Goal: Task Accomplishment & Management: Use online tool/utility

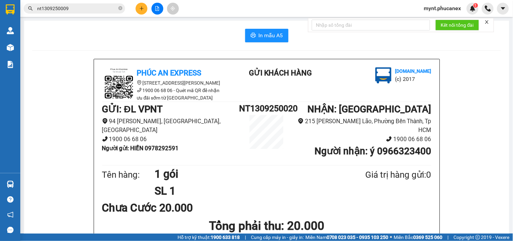
click at [139, 9] on icon "plus" at bounding box center [141, 8] width 5 height 5
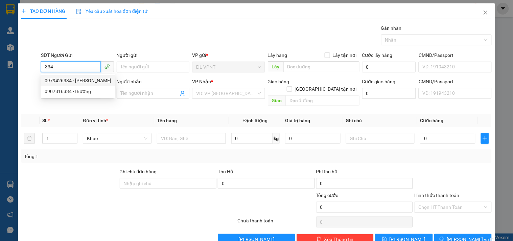
click at [86, 79] on div "0979426334 - LAN" at bounding box center [78, 80] width 67 height 7
type input "0979426334"
type input "LAN"
type input "0943373856"
type input "VẬN"
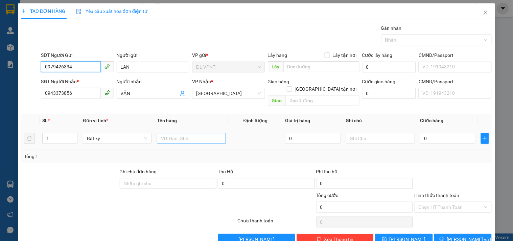
type input "0979426334"
click at [164, 133] on input "text" at bounding box center [191, 138] width 69 height 11
type input "2tx"
drag, startPoint x: 55, startPoint y: 127, endPoint x: 36, endPoint y: 130, distance: 19.9
click at [36, 130] on tr "1 Bất kỳ 2tx 0 0" at bounding box center [256, 138] width 470 height 23
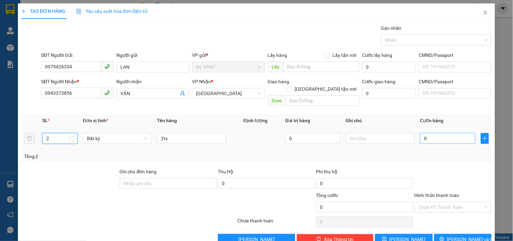
type input "2"
click at [434, 134] on input "0" at bounding box center [447, 138] width 55 height 11
type input "1"
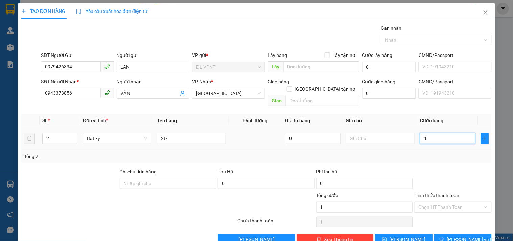
type input "13"
type input "130"
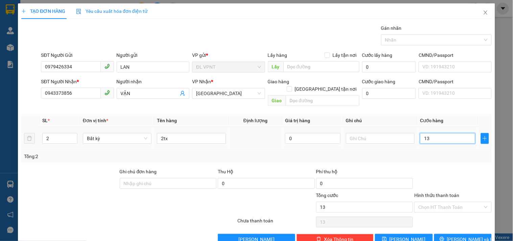
type input "130"
click at [418, 202] on input "Hình thức thanh toán" at bounding box center [450, 207] width 64 height 10
type input "130.000"
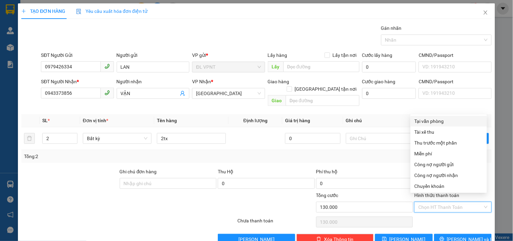
click at [423, 121] on div "Tại văn phòng" at bounding box center [449, 120] width 68 height 7
type input "0"
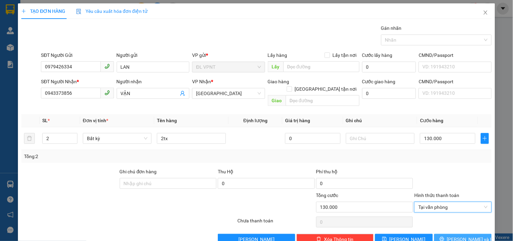
click at [444, 236] on icon "printer" at bounding box center [442, 238] width 5 height 5
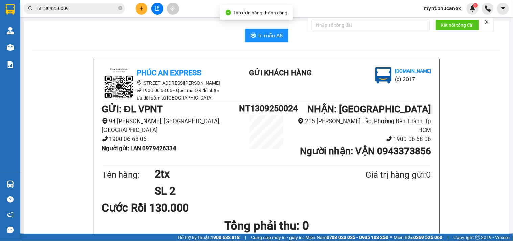
click at [242, 36] on div "In mẫu A5" at bounding box center [266, 36] width 469 height 14
click at [265, 37] on span "In mẫu A5" at bounding box center [271, 35] width 24 height 8
click at [138, 10] on button at bounding box center [142, 9] width 12 height 12
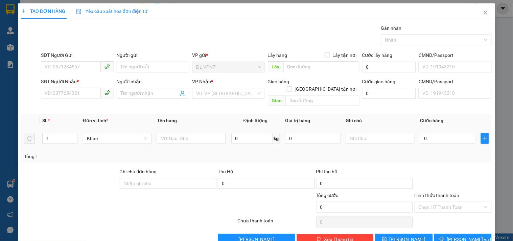
click at [177, 137] on div at bounding box center [191, 139] width 69 height 14
click at [177, 134] on input "text" at bounding box center [191, 138] width 69 height 11
type input "1tx"
click at [455, 133] on input "0" at bounding box center [447, 138] width 55 height 11
type input "3"
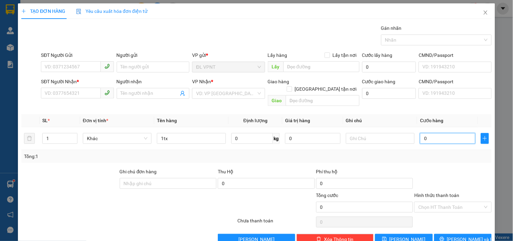
type input "3"
type input "30"
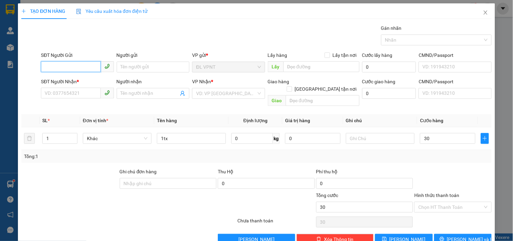
type input "30.000"
click at [90, 71] on input "SĐT Người Gửi" at bounding box center [71, 66] width 60 height 11
click at [87, 79] on div "0583829532 - hưng phú" at bounding box center [83, 80] width 76 height 7
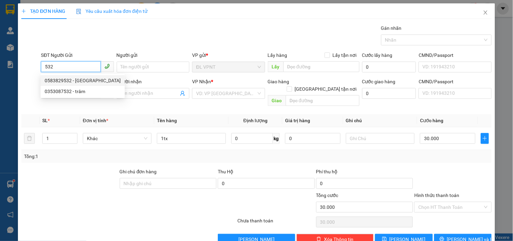
type input "0583829532"
type input "hưng phú"
type input "0838349593"
type input "thanh tòng"
type input "gtn"
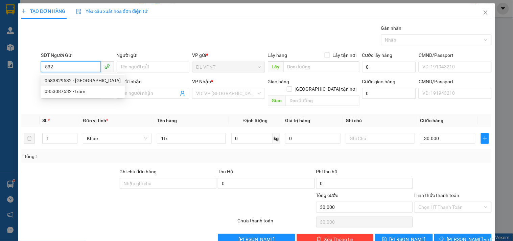
type input "40.000"
type input "70.000"
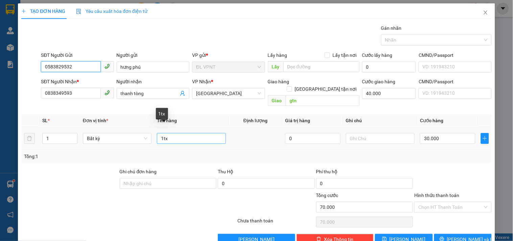
type input "0583829532"
drag, startPoint x: 183, startPoint y: 135, endPoint x: 162, endPoint y: 138, distance: 21.5
click at [162, 138] on td "1tx" at bounding box center [191, 138] width 74 height 23
type input "1h"
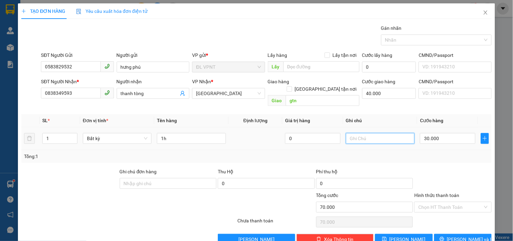
click at [361, 133] on input "text" at bounding box center [380, 138] width 69 height 11
type input "công nợ"
click at [429, 133] on input "30.000" at bounding box center [447, 138] width 55 height 11
type input "2"
type input "40.002"
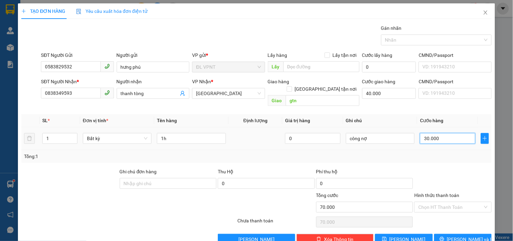
type input "40.002"
type input "20"
type input "40.020"
type input "20.000"
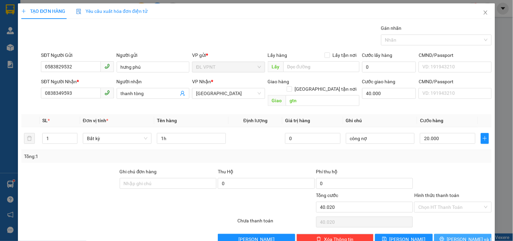
type input "60.000"
click at [440, 234] on button "Lưu và In" at bounding box center [463, 239] width 58 height 11
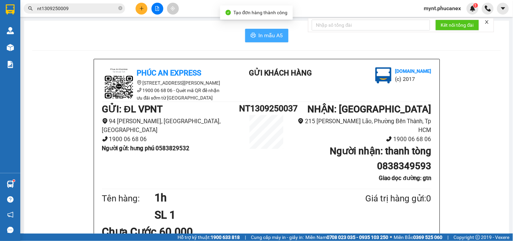
click at [259, 36] on span "In mẫu A5" at bounding box center [271, 35] width 24 height 8
click at [138, 5] on button at bounding box center [142, 9] width 12 height 12
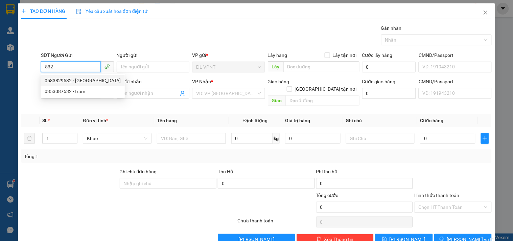
click at [53, 78] on div "0583829532 - hưng phú" at bounding box center [83, 80] width 76 height 7
type input "0583829532"
type input "hưng phú"
type input "0838349593"
type input "thanh tòng"
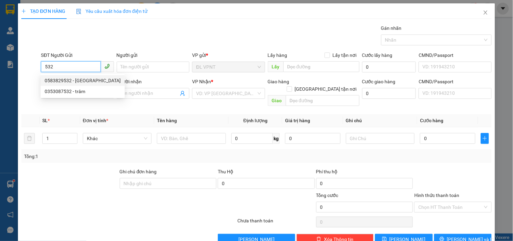
type input "gtn"
type input "40.000"
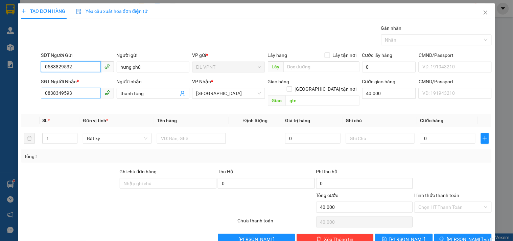
type input "0583829532"
drag, startPoint x: 78, startPoint y: 96, endPoint x: 0, endPoint y: 86, distance: 79.2
click at [0, 86] on div "TẠO ĐƠN HÀNG Yêu cầu xuất hóa đơn điện tử Transit Pickup Surcharge Ids Transit …" at bounding box center [256, 120] width 513 height 241
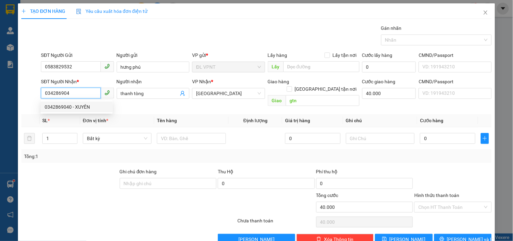
click at [70, 105] on div "0342869040 - XUYÊN" at bounding box center [77, 106] width 64 height 7
type input "0342869040"
type input "XUYÊN"
type input "0"
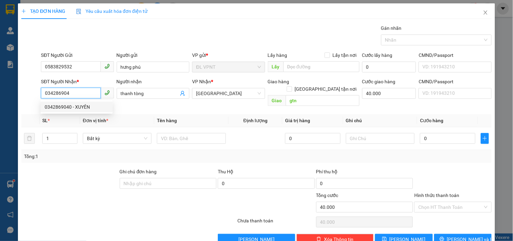
type input "0"
type input "0342869040"
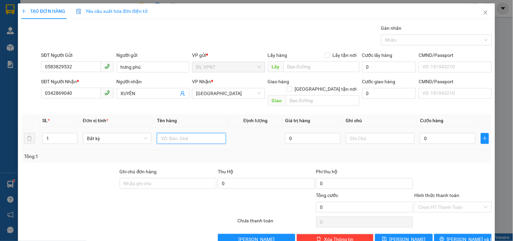
click at [171, 133] on input "text" at bounding box center [191, 138] width 69 height 11
type input "1pb"
click at [395, 133] on input "text" at bounding box center [380, 138] width 69 height 11
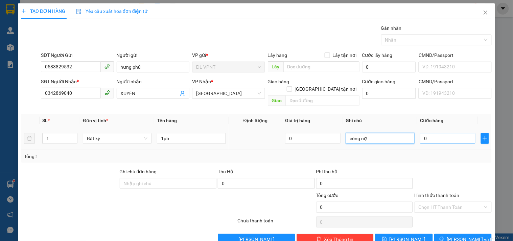
type input "công nợ"
click at [422, 133] on input "0" at bounding box center [447, 138] width 55 height 11
type input "2"
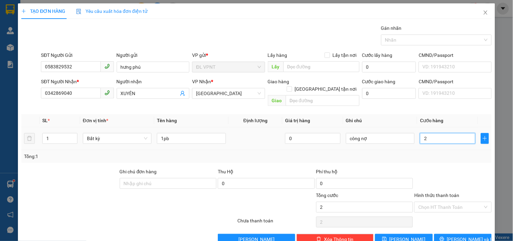
type input "20"
type input "20.000"
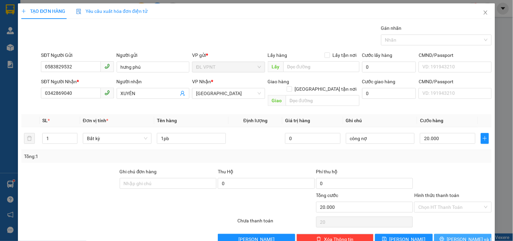
type input "20.000"
click at [470, 235] on span "Lưu và In" at bounding box center [470, 238] width 47 height 7
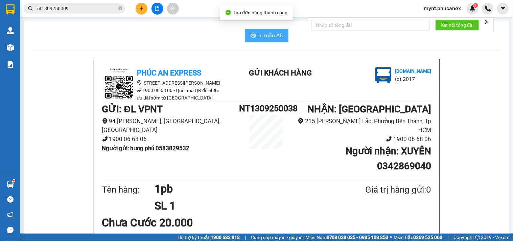
click at [261, 29] on button "In mẫu A5" at bounding box center [266, 36] width 43 height 14
click at [86, 6] on input "nt1309250009" at bounding box center [77, 8] width 80 height 7
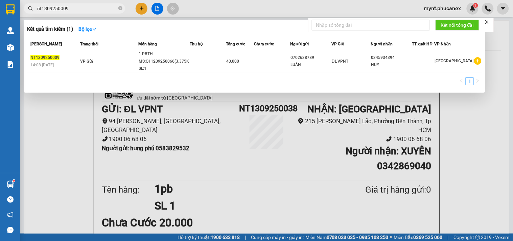
click at [86, 6] on input "nt1309250009" at bounding box center [77, 8] width 80 height 7
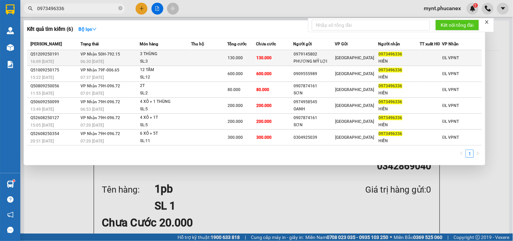
type input "0973496336"
click at [184, 56] on div "3 THÙNG" at bounding box center [165, 53] width 51 height 7
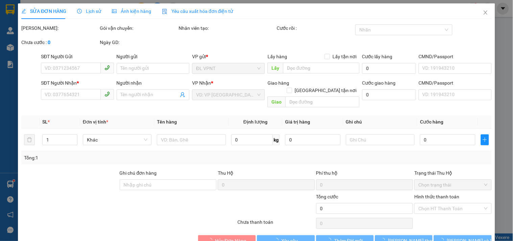
type input "0979145802"
type input "PHƯƠNG MỸ LỢI"
type input "0973496336"
type input "HIỀN"
type input "130.000"
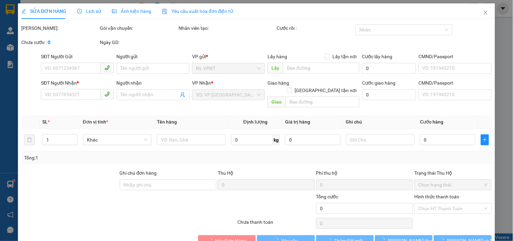
type input "130.000"
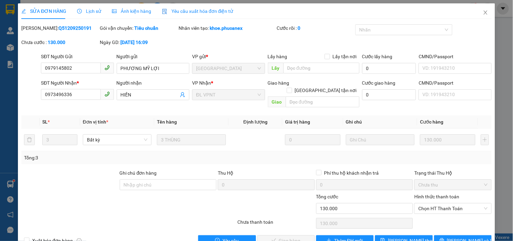
click at [323, 36] on div "Cước rồi : 0" at bounding box center [315, 31] width 78 height 14
click at [72, 193] on div at bounding box center [90, 205] width 138 height 24
click at [483, 12] on icon "close" at bounding box center [485, 12] width 5 height 5
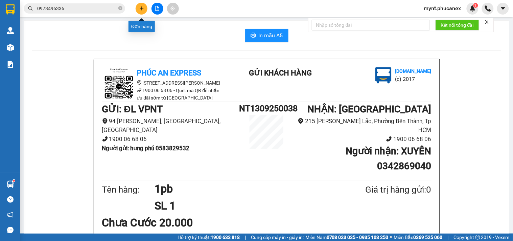
click at [142, 9] on icon "plus" at bounding box center [141, 8] width 5 height 5
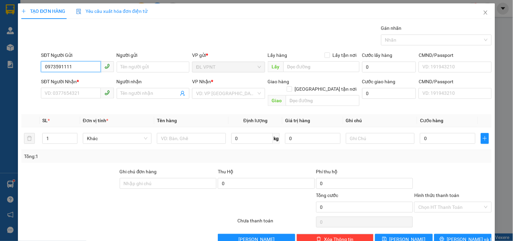
drag, startPoint x: 66, startPoint y: 68, endPoint x: 310, endPoint y: 35, distance: 246.8
click at [271, 47] on div "Transit Pickup Surcharge Ids Transit Deliver Surcharge Ids Transit Deliver Surc…" at bounding box center [256, 134] width 470 height 220
type input "0973591177"
click at [155, 70] on input "Người gửi" at bounding box center [153, 67] width 73 height 11
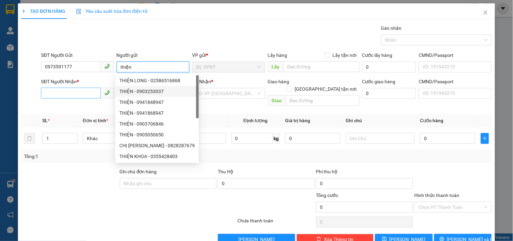
type input "thiện"
click at [78, 91] on input "SĐT Người Nhận *" at bounding box center [71, 93] width 60 height 11
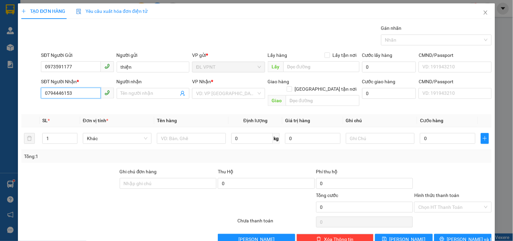
type input "0794446153"
drag, startPoint x: 91, startPoint y: 193, endPoint x: 92, endPoint y: 197, distance: 3.5
click at [91, 193] on div at bounding box center [90, 203] width 138 height 24
click at [139, 92] on input "Người nhận" at bounding box center [150, 93] width 58 height 7
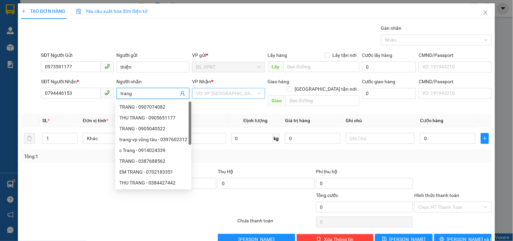
type input "trang"
click at [231, 95] on input "search" at bounding box center [226, 93] width 60 height 10
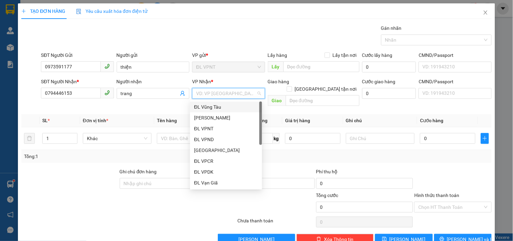
click at [213, 107] on div "ĐL Vũng Tàu" at bounding box center [226, 106] width 64 height 7
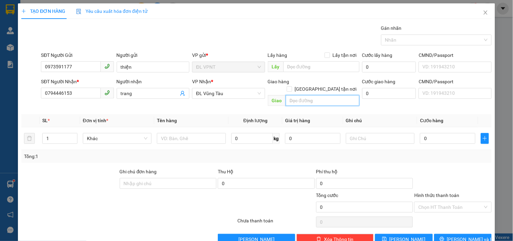
click at [314, 98] on input "text" at bounding box center [323, 100] width 74 height 11
click at [181, 136] on input "text" at bounding box center [191, 138] width 69 height 11
click at [181, 136] on input "1t" at bounding box center [191, 138] width 69 height 11
type input "1tx"
click at [318, 95] on input "text" at bounding box center [323, 100] width 74 height 11
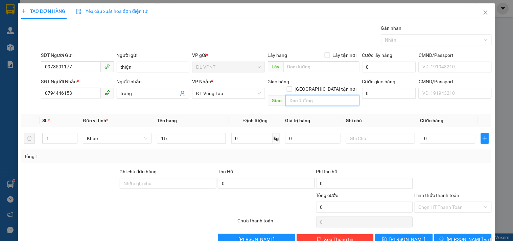
paste input "Cửa hàng xăng dầu Long Phước, Long Phước, Long Thành, Đồng Nai, Vietnam"
drag, startPoint x: 309, startPoint y: 93, endPoint x: 395, endPoint y: 96, distance: 86.3
click at [391, 97] on div "SĐT Người Nhận * 0794446153 Người nhận trang VP Nhận * ĐL Vũng Tàu Giao hàng …" at bounding box center [267, 93] width 454 height 31
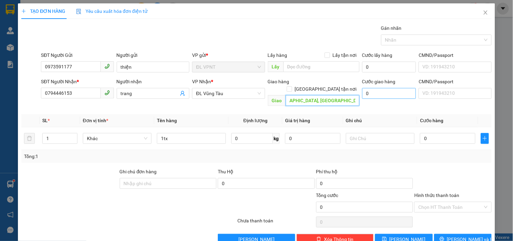
type input "Cửa hàng xăng dầu [GEOGRAPHIC_DATA], [GEOGRAPHIC_DATA], [GEOGRAPHIC_DATA]"
click at [395, 96] on input "0" at bounding box center [389, 93] width 54 height 11
type input "6"
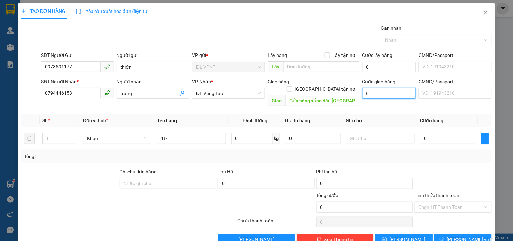
type input "6"
type input "60"
type input "60.000"
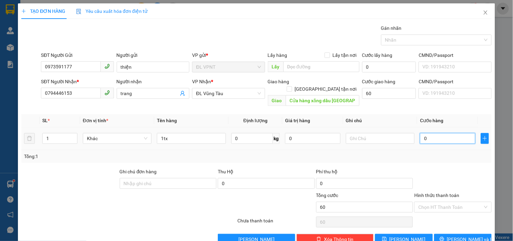
type input "60.000"
click at [429, 133] on input "0" at bounding box center [447, 138] width 55 height 11
type input "4"
type input "60.004"
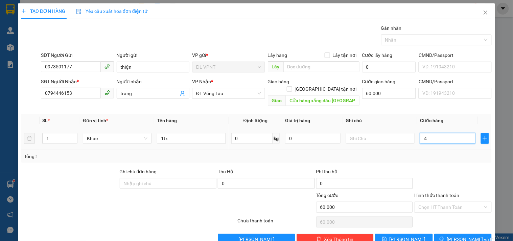
type input "60.004"
type input "40"
type input "60.040"
type input "40.000"
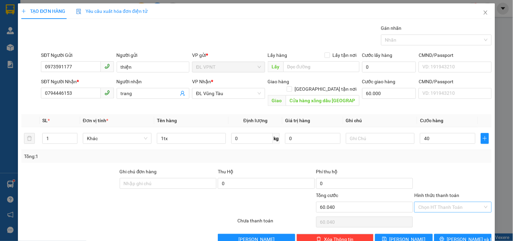
type input "100.000"
click at [432, 202] on input "Hình thức thanh toán" at bounding box center [450, 207] width 64 height 10
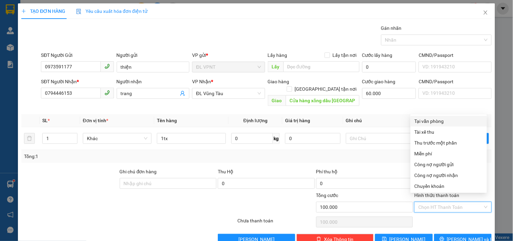
click at [437, 119] on div "Tại văn phòng" at bounding box center [449, 120] width 68 height 7
type input "0"
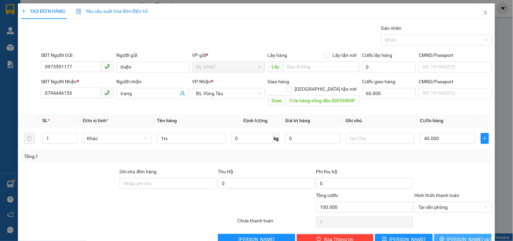
click at [461, 235] on span "Lưu và In" at bounding box center [470, 238] width 47 height 7
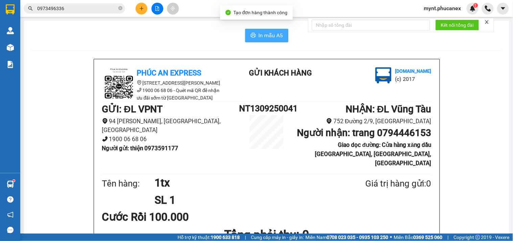
click at [254, 32] on button "In mẫu A5" at bounding box center [266, 36] width 43 height 14
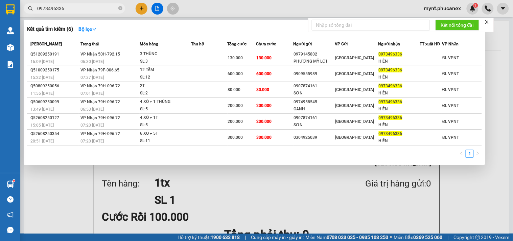
click at [71, 8] on input "0973496336" at bounding box center [77, 8] width 80 height 7
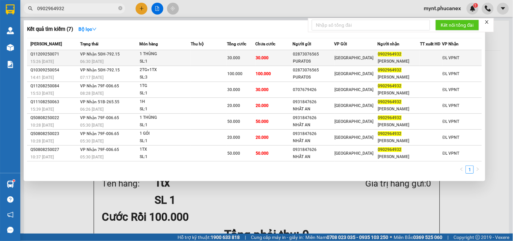
type input "0902964932"
click at [413, 54] on div "0902964932" at bounding box center [399, 54] width 42 height 7
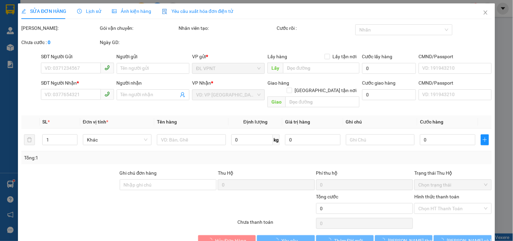
type input "02873076565"
type input "PURATOS"
type input "0902964932"
type input "LÊ HÀN QUỐC"
type input "30.000"
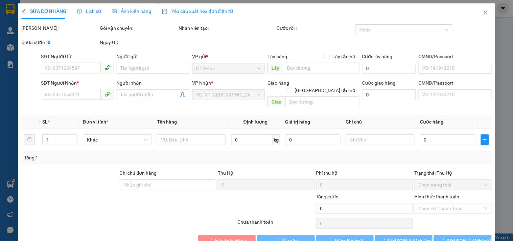
type input "30.000"
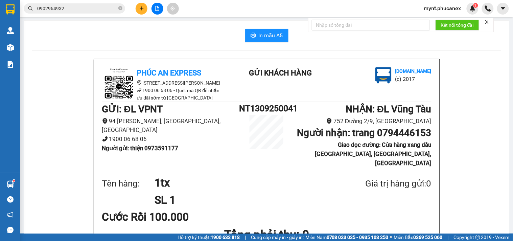
click at [138, 10] on button at bounding box center [142, 9] width 12 height 12
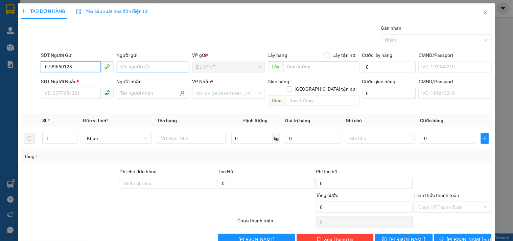
type input "0799660123"
click at [160, 69] on input "Người gửi" at bounding box center [153, 67] width 73 height 11
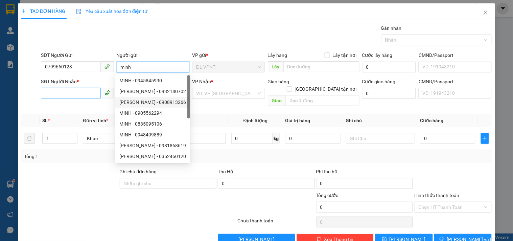
type input "minh"
click at [87, 94] on input "SĐT Người Nhận *" at bounding box center [71, 93] width 60 height 11
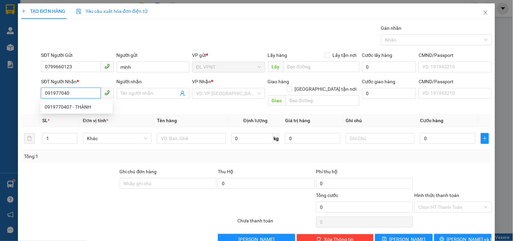
type input "0919770407"
click at [62, 108] on div "0919770407 - THÀNH" at bounding box center [77, 106] width 64 height 7
type input "THÀNH"
type input "0919770407"
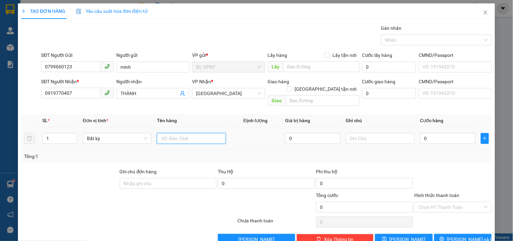
click at [189, 133] on input "text" at bounding box center [191, 138] width 69 height 11
click at [183, 133] on input "1k nhôm 1 gói vàng" at bounding box center [191, 138] width 69 height 11
click at [164, 133] on input "1k nhôm 1gói vàng" at bounding box center [191, 138] width 69 height 11
type input "1khung nhôm 1gói vàng"
click at [29, 134] on tr "1 Bất kỳ 1khung nhôm 1gói vàng 0 0" at bounding box center [256, 138] width 470 height 23
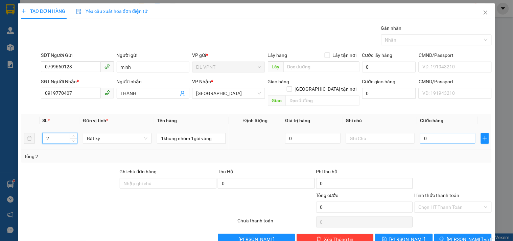
type input "2"
click at [435, 133] on input "0" at bounding box center [447, 138] width 55 height 11
type input "6"
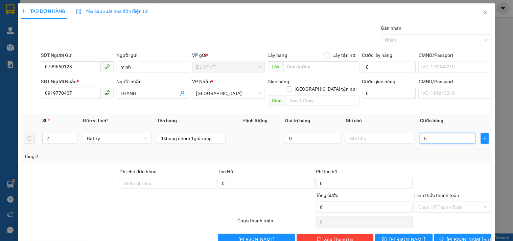
type input "60"
type input "60.000"
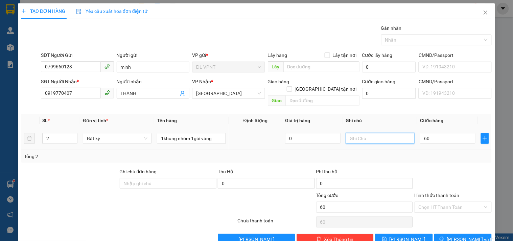
type input "60.000"
click at [356, 135] on input "text" at bounding box center [380, 138] width 69 height 11
type input "ck mb :"
drag, startPoint x: 82, startPoint y: 204, endPoint x: 172, endPoint y: 198, distance: 90.2
click at [82, 204] on div at bounding box center [90, 203] width 138 height 24
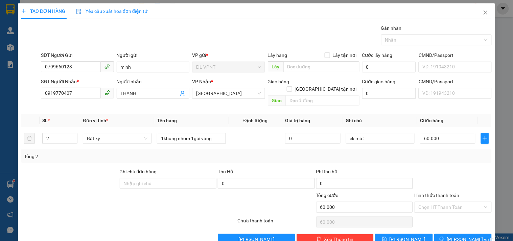
click at [114, 194] on div at bounding box center [90, 203] width 138 height 24
click at [468, 235] on span "Lưu và In" at bounding box center [470, 238] width 47 height 7
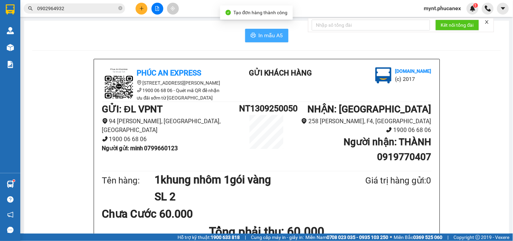
click at [276, 34] on span "In mẫu A5" at bounding box center [271, 35] width 24 height 8
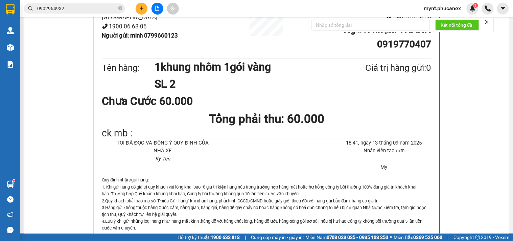
scroll to position [38, 0]
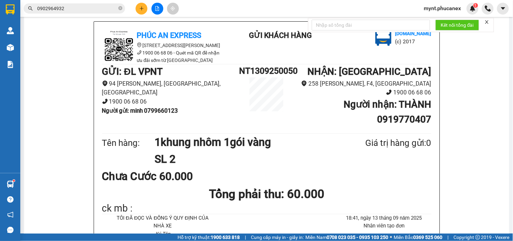
drag, startPoint x: 109, startPoint y: 110, endPoint x: 94, endPoint y: 109, distance: 15.2
click at [109, 110] on b "Người gửi : minh 0799660123" at bounding box center [140, 110] width 76 height 7
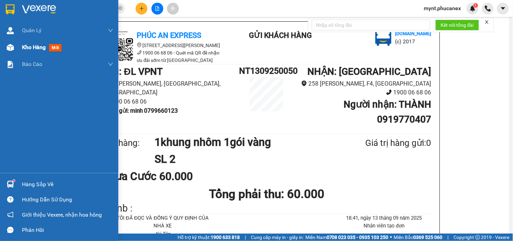
click at [21, 50] on div "Kho hàng mới" at bounding box center [59, 47] width 118 height 17
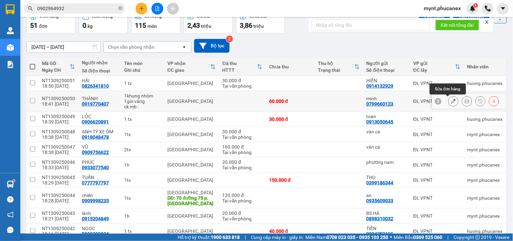
click at [451, 101] on icon at bounding box center [453, 101] width 5 height 5
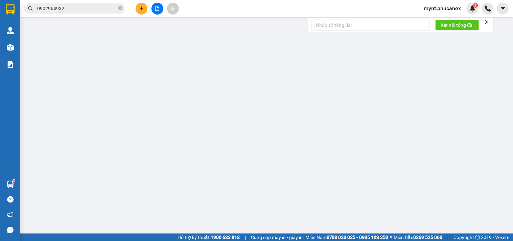
type input "0799660123"
type input "minh"
type input "0919770407"
type input "THÀNH"
type input "60.000"
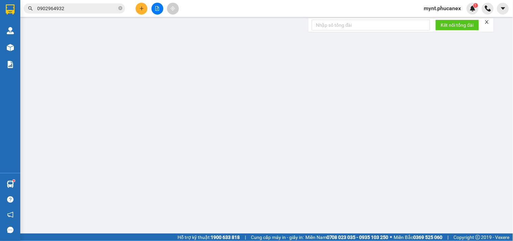
type input "60.000"
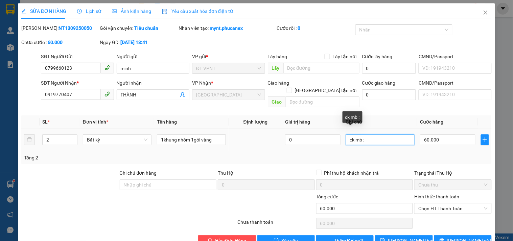
click at [379, 134] on input "ck mb :" at bounding box center [380, 139] width 69 height 11
paste input "13/09/25 18:41"
click at [363, 134] on input "ck mb : 13/09/25 18:41" at bounding box center [380, 139] width 69 height 11
type input "ck mb : [DATE] 18:41"
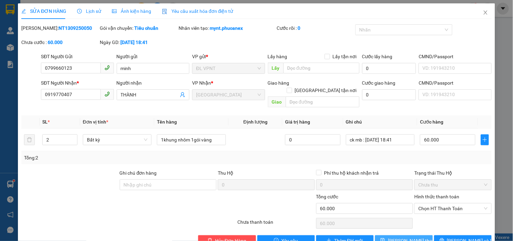
click at [408, 237] on span "Lưu thay đổi" at bounding box center [415, 240] width 54 height 7
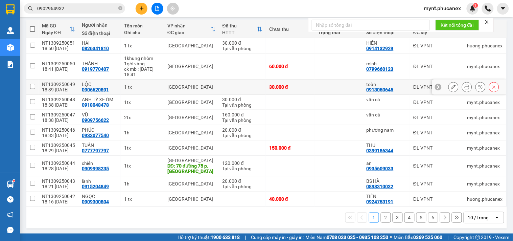
scroll to position [76, 0]
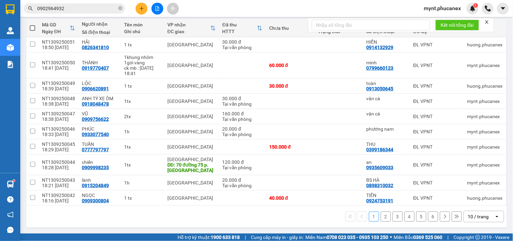
click at [468, 217] on div "10 / trang" at bounding box center [478, 216] width 21 height 7
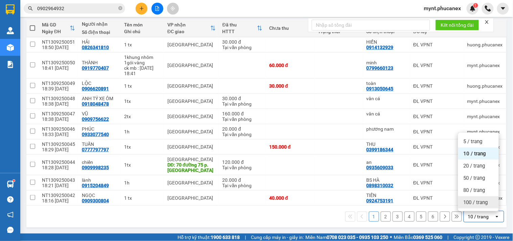
click at [471, 200] on span "100 / trang" at bounding box center [476, 202] width 24 height 7
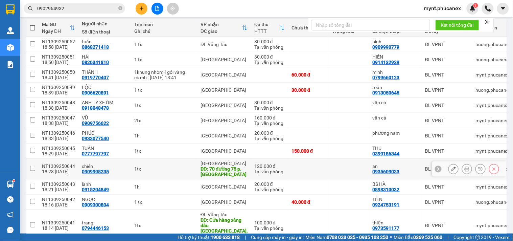
scroll to position [114, 0]
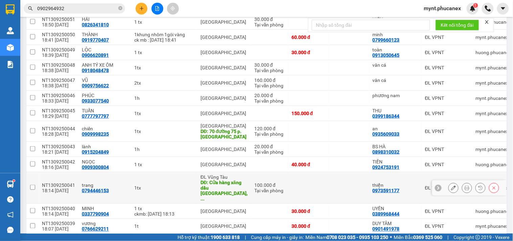
click at [33, 185] on input "checkbox" at bounding box center [32, 187] width 5 height 5
checkbox input "true"
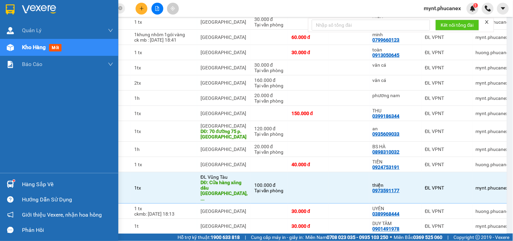
click at [0, 147] on div "Quản Lý Quản lý khách hàng Quản lý khách hàng mới Kho hàng mới Báo cáo Báo cáo …" at bounding box center [59, 97] width 118 height 151
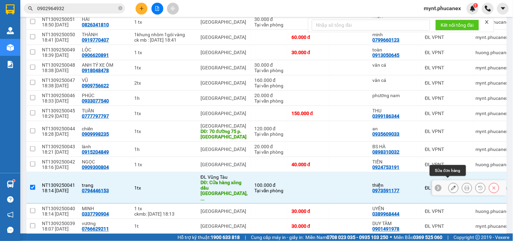
click at [451, 185] on icon at bounding box center [453, 187] width 5 height 5
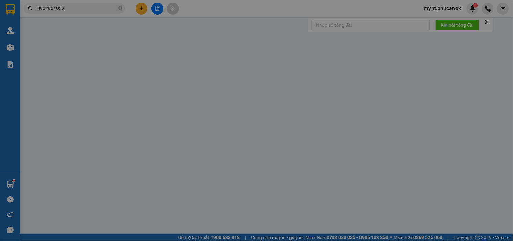
type input "0973591177"
type input "thiện"
type input "0794446153"
type input "trang"
type input "Cửa hàng xăng dầu [GEOGRAPHIC_DATA], [GEOGRAPHIC_DATA], [GEOGRAPHIC_DATA]"
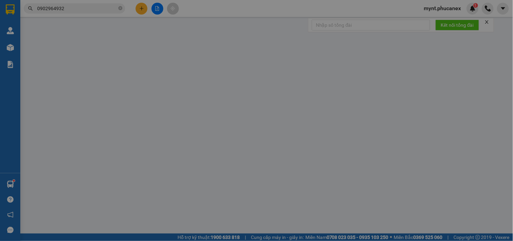
type input "60.000"
type input "100.000"
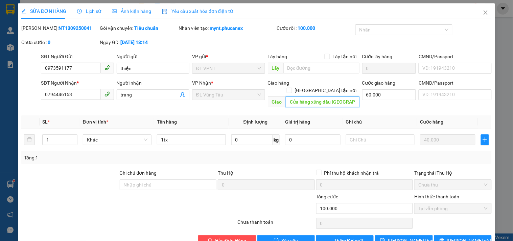
click at [339, 96] on input "Cửa hàng xăng dầu [GEOGRAPHIC_DATA], [GEOGRAPHIC_DATA], [GEOGRAPHIC_DATA]" at bounding box center [323, 101] width 74 height 11
drag, startPoint x: 339, startPoint y: 93, endPoint x: 392, endPoint y: 99, distance: 53.0
click at [392, 99] on div "SĐT Người Nhận * 0794446153 Người nhận trang VP Nhận * ĐL Vũng Tàu Giao hàng …" at bounding box center [267, 94] width 454 height 31
click at [322, 96] on input "Cửa hàng xăng dầu [GEOGRAPHIC_DATA], [GEOGRAPHIC_DATA], [GEOGRAPHIC_DATA]" at bounding box center [323, 101] width 74 height 11
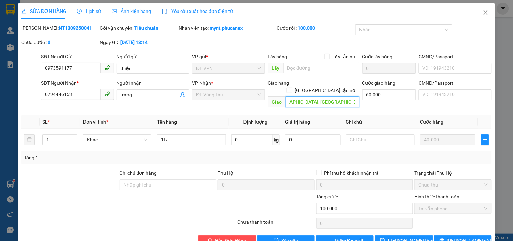
scroll to position [0, 0]
drag, startPoint x: 323, startPoint y: 95, endPoint x: 214, endPoint y: 97, distance: 108.6
click at [214, 97] on div "SĐT Người Nhận * 0794446153 Người nhận trang VP Nhận * ĐL Vũng Tàu Giao hàng …" at bounding box center [267, 94] width 454 height 31
click at [117, 193] on div at bounding box center [90, 205] width 138 height 24
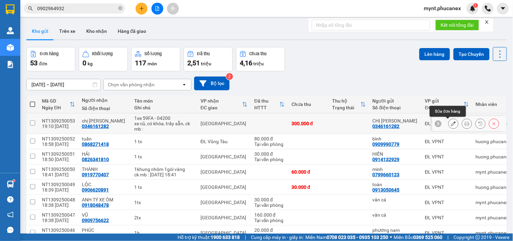
click at [451, 124] on icon at bounding box center [453, 123] width 5 height 5
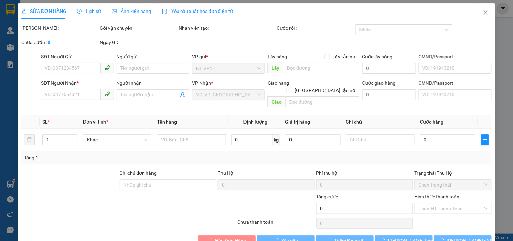
type input "0346161282"
type input "CHỊ CHI"
type input "0346161282"
type input "chị [PERSON_NAME]"
type input "300.000"
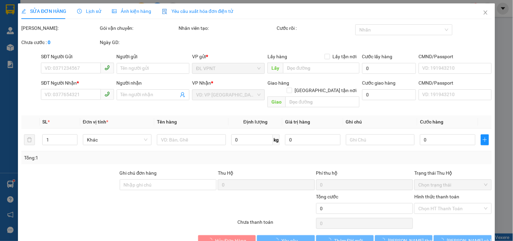
type input "300.000"
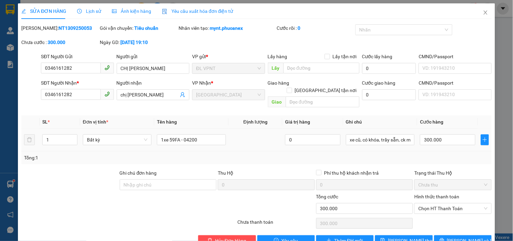
click at [399, 138] on div "xe cũ, có khóa, trầy sẵn, ck mb :" at bounding box center [380, 140] width 69 height 14
click at [400, 136] on input "xe cũ, có khóa, trầy sẵn, ck mb :" at bounding box center [380, 139] width 69 height 11
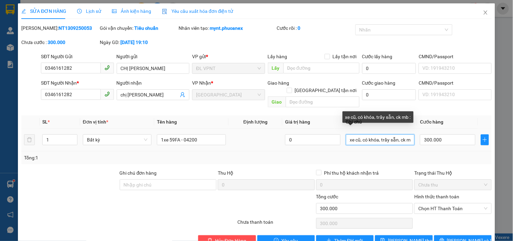
scroll to position [0, 6]
drag, startPoint x: 381, startPoint y: 136, endPoint x: 473, endPoint y: 138, distance: 91.7
click at [473, 138] on tr "1 Bất kỳ 1xe 59FA - 04200 0 xe cũ, có khóa, trầy sẵn, ck mb : 300.000" at bounding box center [256, 140] width 470 height 23
click at [407, 134] on input "xe cũ, có khóa, trầy sẵn, ck mb :" at bounding box center [380, 139] width 69 height 11
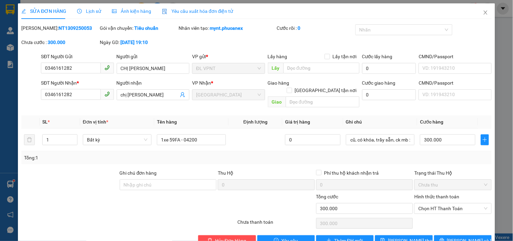
scroll to position [0, 0]
click at [106, 171] on div at bounding box center [70, 181] width 98 height 24
click at [407, 137] on input "xe cũ, có khóa, trầy sẵn, ck mb :" at bounding box center [380, 139] width 69 height 11
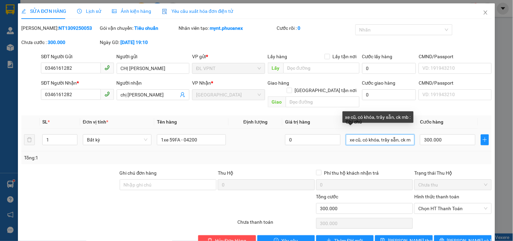
click at [399, 134] on input "xe cũ, có khóa, trầy sẵn, ck mb :" at bounding box center [380, 139] width 69 height 11
drag, startPoint x: 399, startPoint y: 134, endPoint x: 464, endPoint y: 132, distance: 65.3
click at [464, 132] on tr "1 Bất kỳ 1xe 59FA - 04200 0 xe cũ, có khóa, trầy sẵn, ck mb : 300.000" at bounding box center [256, 140] width 470 height 23
click at [407, 135] on input "xe cũ, có khóa, trầy sẵn, ck mb :" at bounding box center [380, 139] width 69 height 11
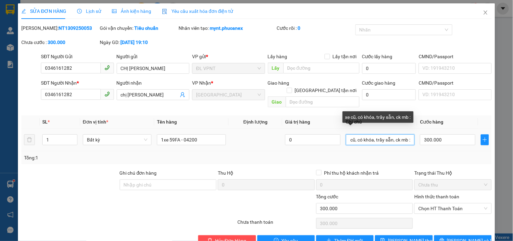
paste input "13/09/25 19:10"
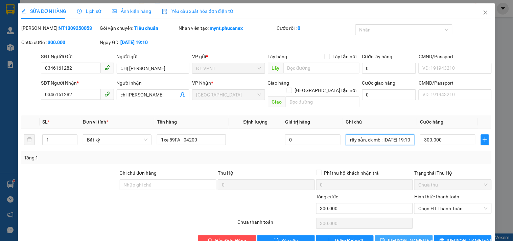
type input "xe cũ, có khóa, trầy sẵn, ck mb : 13/09/25 19:10"
click at [389, 235] on button "Lưu thay đổi" at bounding box center [404, 240] width 58 height 11
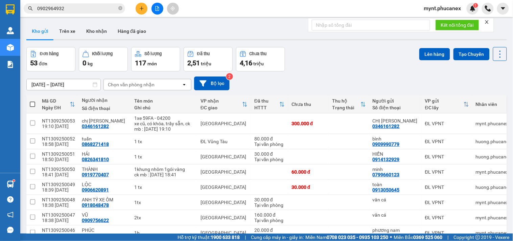
click at [139, 10] on icon "plus" at bounding box center [141, 8] width 5 height 5
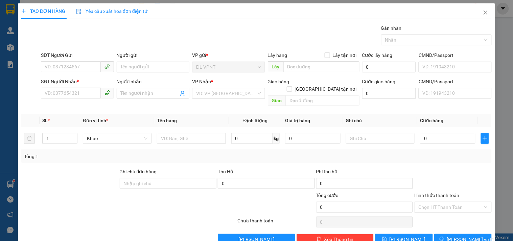
click at [66, 183] on div at bounding box center [70, 180] width 98 height 24
click at [187, 132] on div at bounding box center [191, 139] width 69 height 14
click at [179, 133] on input "text" at bounding box center [191, 138] width 69 height 11
click at [93, 70] on input "SĐT Người Gửi" at bounding box center [71, 66] width 60 height 11
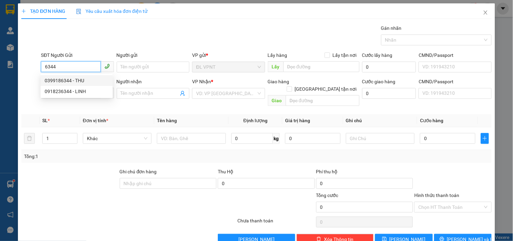
click at [76, 79] on div "0399186344 - THU" at bounding box center [77, 80] width 64 height 7
type input "0399186344"
type input "THU"
type input "0777797797"
type input "TUẤN"
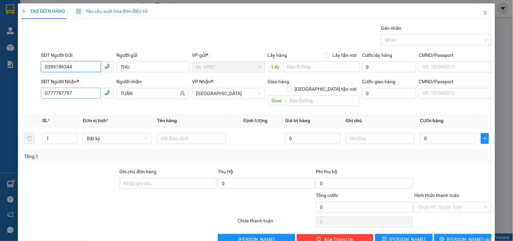
type input "0399186344"
drag, startPoint x: 80, startPoint y: 94, endPoint x: 0, endPoint y: 93, distance: 80.2
click at [0, 95] on div "TẠO ĐƠN HÀNG Yêu cầu xuất hóa đơn điện tử Transit Pickup Surcharge Ids Transit …" at bounding box center [256, 120] width 513 height 241
type input "0933626789"
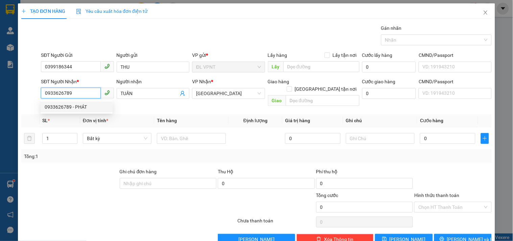
click at [72, 107] on div "0933626789 - PHÁT" at bounding box center [77, 106] width 64 height 7
type input "PHÁT"
type input "0933626789"
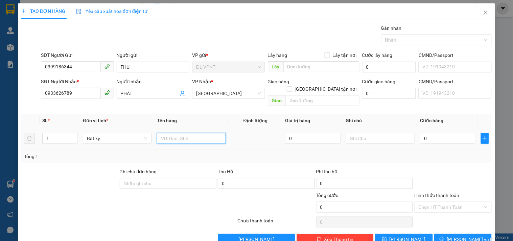
click at [177, 134] on input "text" at bounding box center [191, 138] width 69 height 11
type input "1tx"
click at [436, 133] on input "0" at bounding box center [447, 138] width 55 height 11
type input "1"
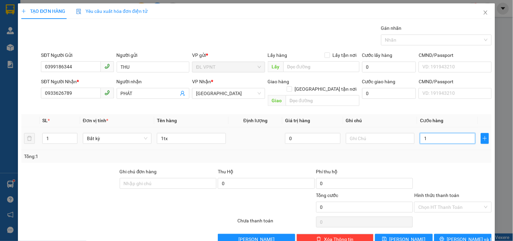
type input "1"
type input "10"
type input "100"
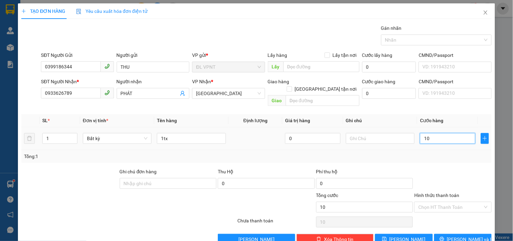
type input "100"
type input "100.000"
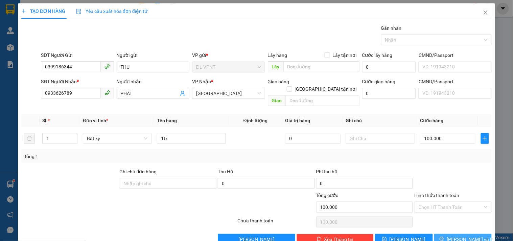
click at [451, 234] on button "Lưu và In" at bounding box center [463, 239] width 58 height 11
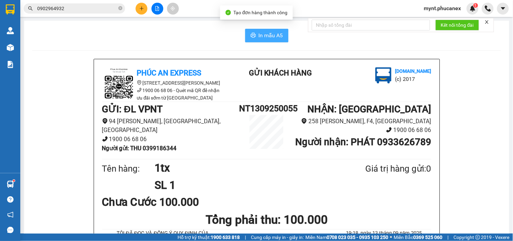
click at [259, 33] on span "In mẫu A5" at bounding box center [271, 35] width 24 height 8
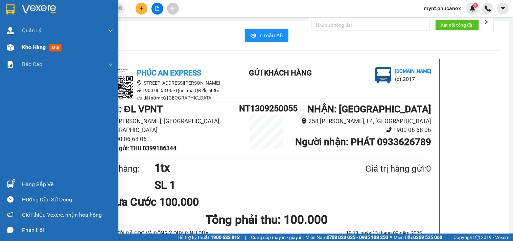
click at [19, 52] on div "Kho hàng mới" at bounding box center [59, 47] width 118 height 17
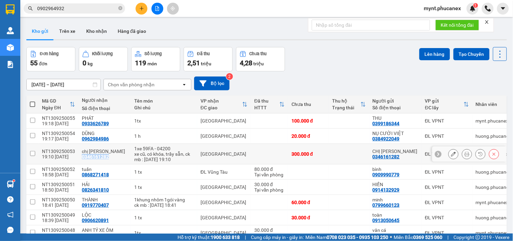
copy div "0346161282"
drag, startPoint x: 108, startPoint y: 156, endPoint x: 130, endPoint y: 151, distance: 23.2
click at [79, 156] on td "chị chi 0346161282" at bounding box center [104, 154] width 52 height 21
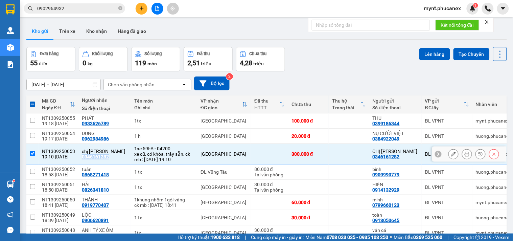
click at [31, 154] on input "checkbox" at bounding box center [32, 153] width 5 height 5
checkbox input "false"
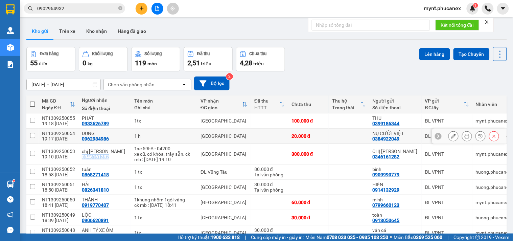
scroll to position [38, 0]
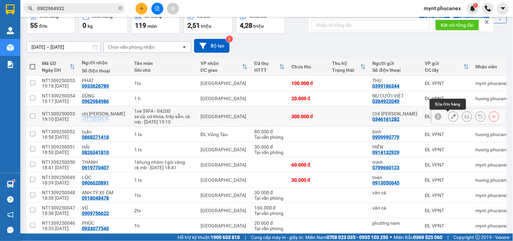
click at [451, 116] on icon at bounding box center [453, 116] width 5 height 5
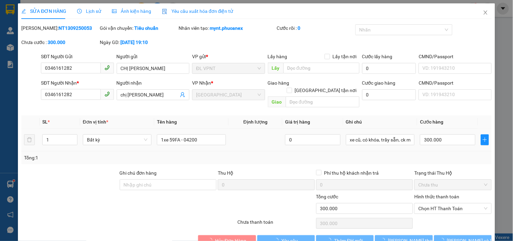
type input "0346161282"
type input "CHỊ CHI"
type input "0346161282"
type input "chị [PERSON_NAME]"
type input "300.000"
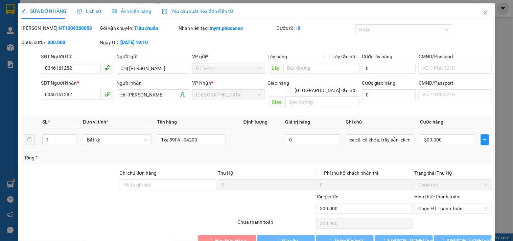
type input "300.000"
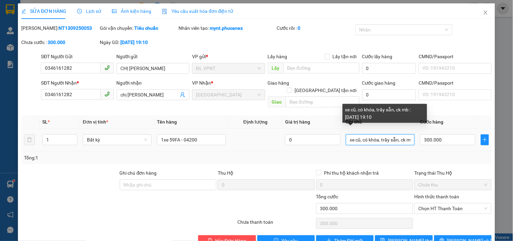
click at [346, 134] on input "xe cũ, có khóa, trầy sẵn, ck mb : 13/09/25 19:10" at bounding box center [380, 139] width 69 height 11
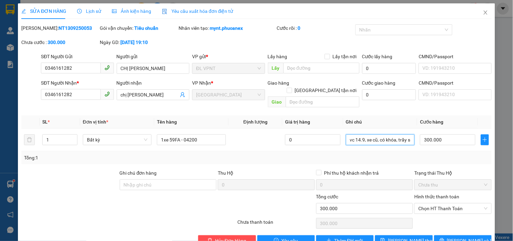
scroll to position [11, 0]
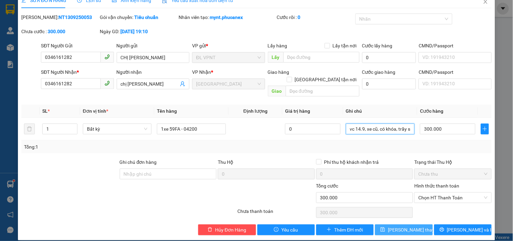
type input "vc 14.9, xe cũ, có khóa, trầy sẵn, ck mb : [DATE] 19:10"
click at [400, 226] on span "Lưu thay đổi" at bounding box center [415, 229] width 54 height 7
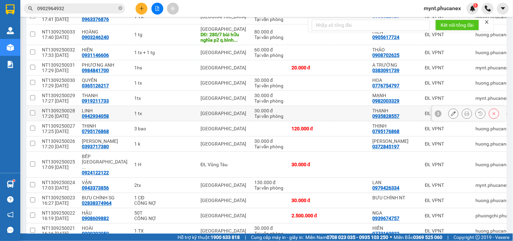
scroll to position [451, 0]
copy div "0939674757"
drag, startPoint x: 387, startPoint y: 200, endPoint x: 361, endPoint y: 196, distance: 26.0
click at [369, 208] on td "NGA 0939674757" at bounding box center [395, 215] width 52 height 15
checkbox input "true"
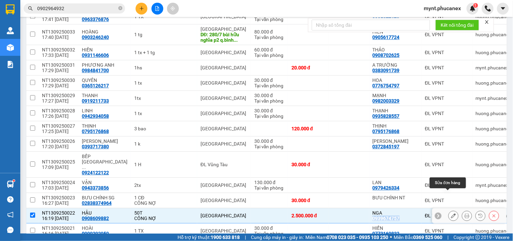
click at [451, 213] on icon at bounding box center [453, 215] width 5 height 5
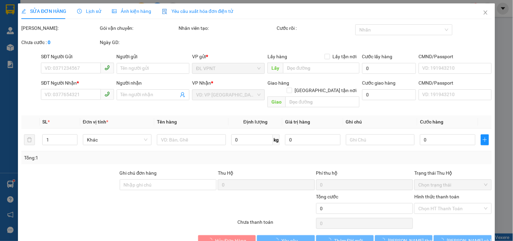
type input "0939674757"
type input "NGA"
type input "0908609882"
type input "HẬU"
type input "2.500.000"
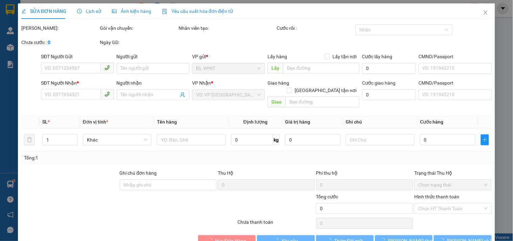
type input "2.500.000"
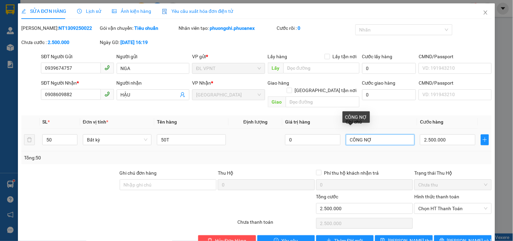
click at [358, 134] on input "CÔNG NỢ" at bounding box center [380, 139] width 69 height 11
click at [346, 134] on input "CÔNG NỢ" at bounding box center [380, 139] width 69 height 11
paste input "0939674757"
type input "vc 14.9, CÔNG NỢ"
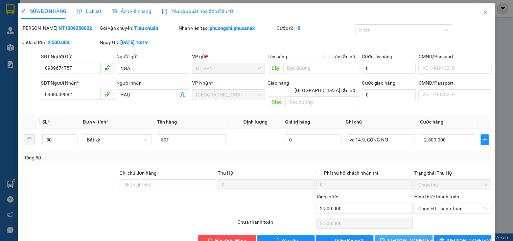
click at [408, 237] on span "Lưu thay đổi" at bounding box center [415, 240] width 54 height 7
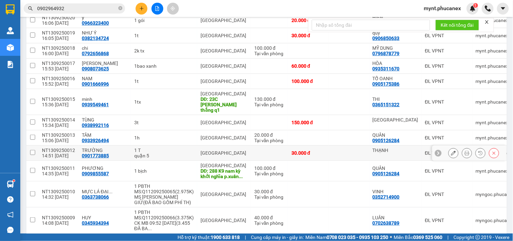
scroll to position [714, 0]
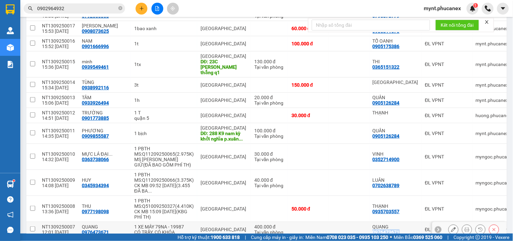
copy div "0976473671"
drag, startPoint x: 390, startPoint y: 205, endPoint x: 362, endPoint y: 208, distance: 27.9
click at [373, 224] on div "QUANG 0976473671" at bounding box center [396, 229] width 46 height 11
checkbox input "true"
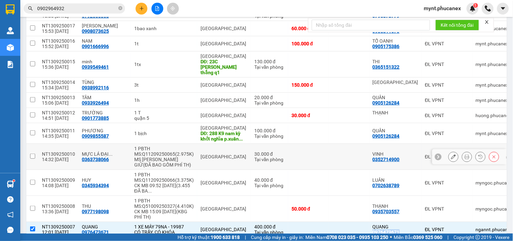
scroll to position [823, 0]
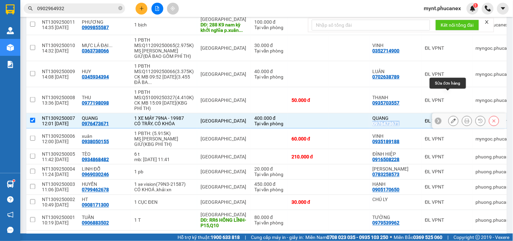
click at [451, 118] on icon at bounding box center [453, 120] width 5 height 5
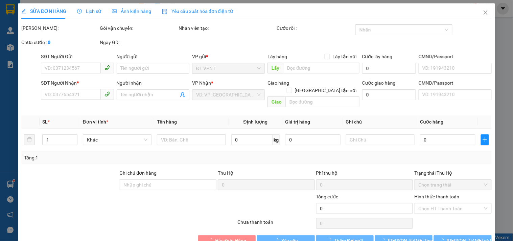
type input "0976473671"
type input "QUANG"
type input "0976473671"
type input "QUANG"
type input "400.000"
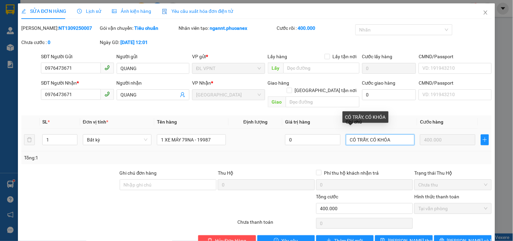
click at [397, 134] on input "CÓ TRẦY, CÓ KHÓA" at bounding box center [380, 139] width 69 height 11
click at [346, 134] on input "CÓ TRẦY, CÓ KHÓA" at bounding box center [380, 139] width 69 height 11
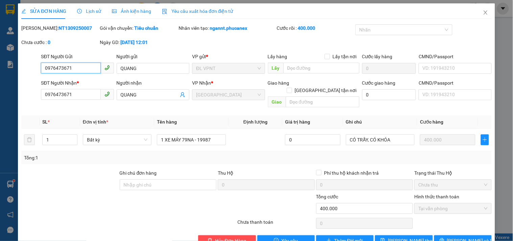
drag, startPoint x: 75, startPoint y: 68, endPoint x: 17, endPoint y: 65, distance: 57.9
click at [17, 65] on div "SỬA ĐƠN HÀNG Lịch sử Ảnh kiện hàng Yêu cầu xuất hóa đơn điện tử Total Paid Fee …" at bounding box center [256, 120] width 513 height 241
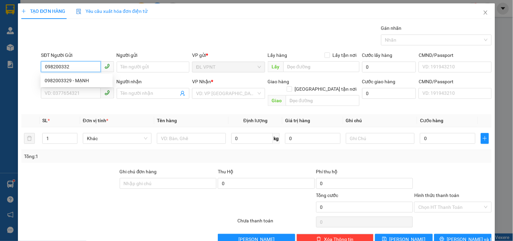
type input "0982003329"
click at [79, 78] on div "0982003329 - MẠNH" at bounding box center [77, 80] width 64 height 7
type input "MẠNH"
type input "0385084158"
type input "TÙNG"
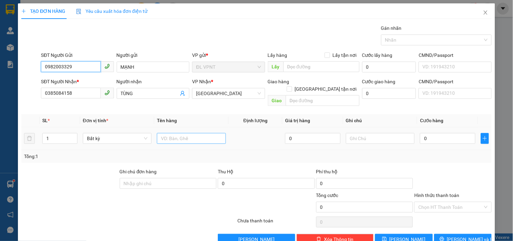
type input "0982003329"
click at [187, 133] on input "text" at bounding box center [191, 138] width 69 height 11
type input "1tx"
drag, startPoint x: 437, startPoint y: 132, endPoint x: 442, endPoint y: 133, distance: 5.5
click at [438, 133] on input "0" at bounding box center [447, 138] width 55 height 11
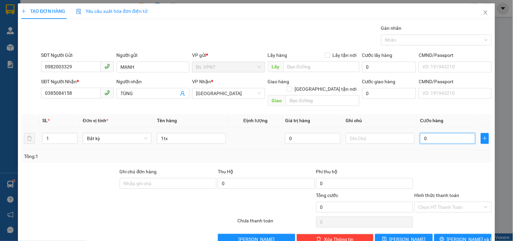
type input "3"
type input "30"
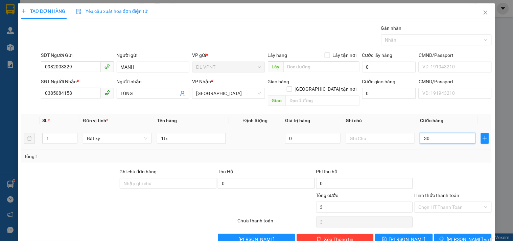
type input "30"
type input "30.000"
drag, startPoint x: 77, startPoint y: 93, endPoint x: 0, endPoint y: 86, distance: 77.1
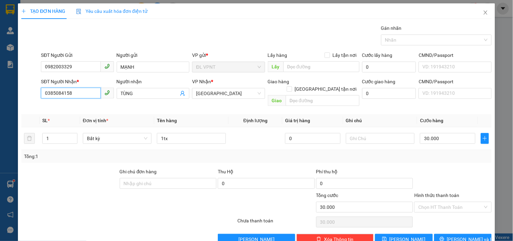
click at [0, 93] on div "TẠO ĐƠN HÀNG Yêu cầu xuất hóa đơn điện tử Transit Pickup Surcharge Ids Transit …" at bounding box center [256, 120] width 513 height 241
type input "0919211733"
click at [60, 109] on div "0919211733 - THANH" at bounding box center [78, 106] width 67 height 7
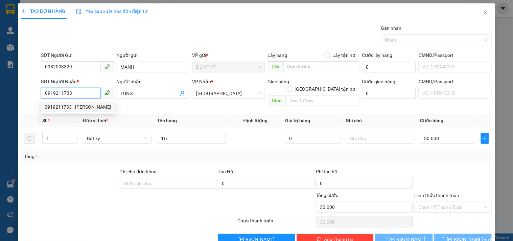
type input "THANH"
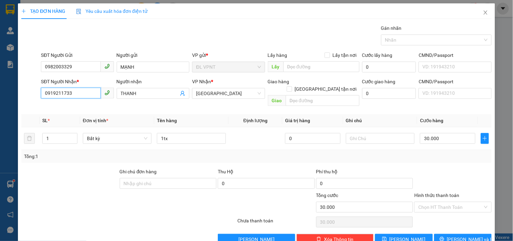
type input "0919211733"
click at [81, 91] on input "0919211733" at bounding box center [71, 93] width 60 height 11
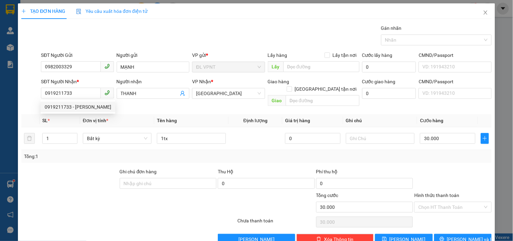
click at [149, 30] on div "Gói vận chuyển * Tiêu chuẩn Gán nhãn Nhãn" at bounding box center [267, 36] width 454 height 24
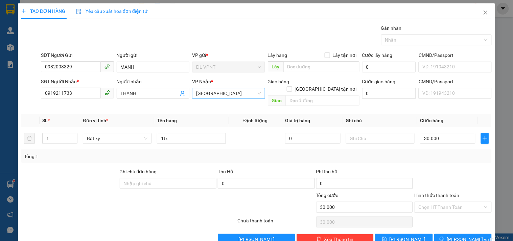
click at [202, 94] on span "[GEOGRAPHIC_DATA]" at bounding box center [228, 93] width 65 height 10
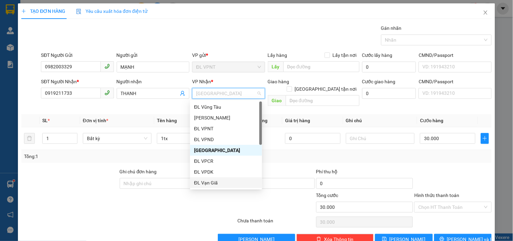
scroll to position [11, 0]
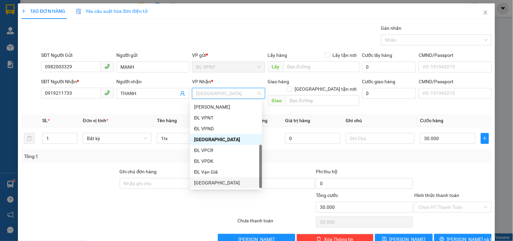
click at [217, 183] on div "[GEOGRAPHIC_DATA]" at bounding box center [226, 182] width 64 height 7
drag, startPoint x: 215, startPoint y: 181, endPoint x: 422, endPoint y: 168, distance: 206.7
click at [215, 181] on div "[GEOGRAPHIC_DATA]" at bounding box center [226, 182] width 64 height 7
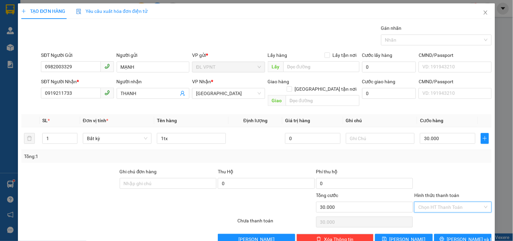
click at [430, 202] on input "Hình thức thanh toán" at bounding box center [450, 207] width 64 height 10
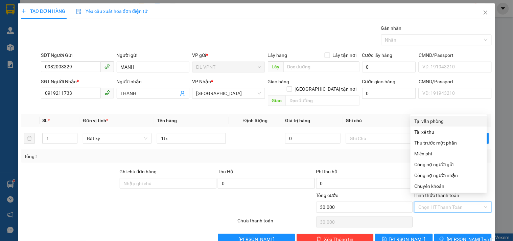
click at [427, 119] on div "Tại văn phòng" at bounding box center [449, 120] width 68 height 7
type input "0"
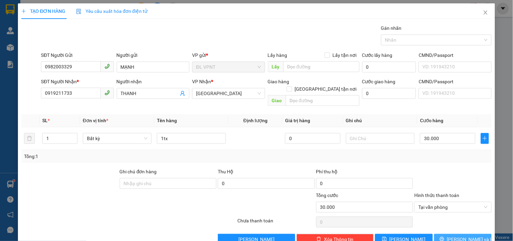
click at [454, 235] on span "[PERSON_NAME] và In" at bounding box center [470, 238] width 47 height 7
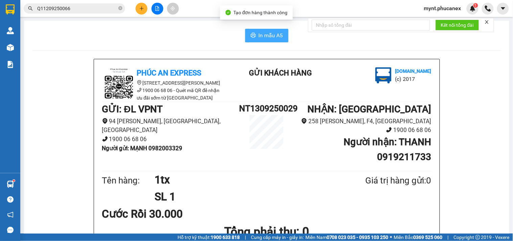
click at [265, 40] on button "In mẫu A5" at bounding box center [266, 36] width 43 height 14
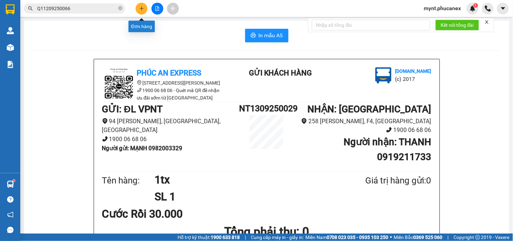
click at [142, 9] on icon "plus" at bounding box center [141, 8] width 5 height 5
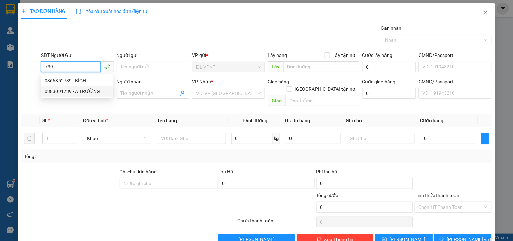
click at [78, 89] on div "0383091739 - A TRƯỜNG" at bounding box center [77, 91] width 64 height 7
type input "0383091739"
type input "A TRƯỜNG"
type input "0984841700"
type input "PHƯƠNG ANH"
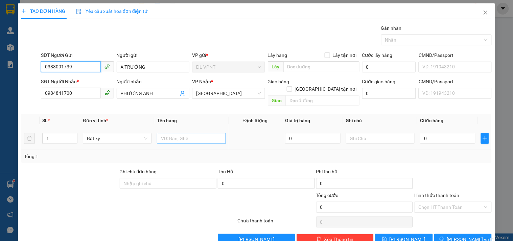
type input "0383091739"
click at [166, 133] on input "text" at bounding box center [191, 138] width 69 height 11
type input "1hs"
click at [448, 133] on input "0" at bounding box center [447, 138] width 55 height 11
type input "2"
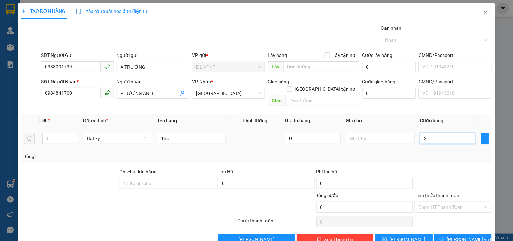
type input "2"
type input "20"
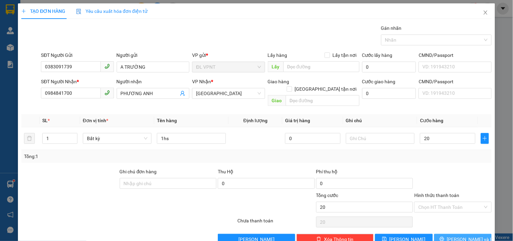
type input "20.000"
click at [459, 235] on span "[PERSON_NAME] và In" at bounding box center [470, 238] width 47 height 7
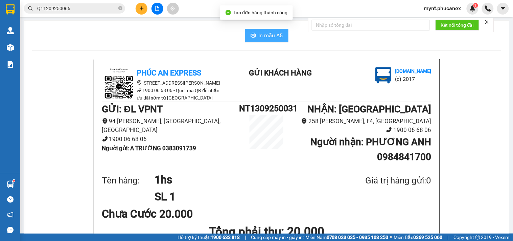
click at [253, 31] on button "In mẫu A5" at bounding box center [266, 36] width 43 height 14
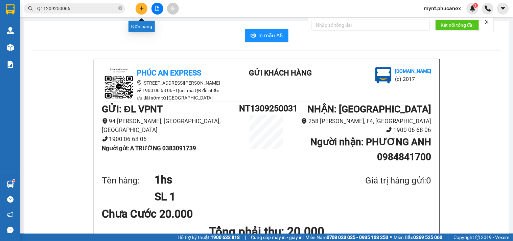
click at [137, 9] on button at bounding box center [142, 9] width 12 height 12
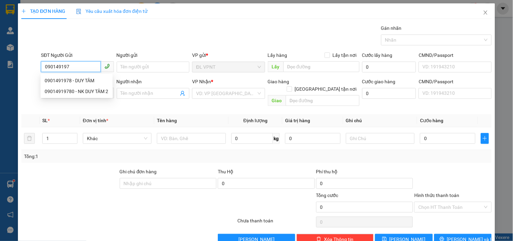
type input "0901491978"
click at [55, 81] on div "0901491978 - DUY TÂM" at bounding box center [77, 80] width 64 height 7
type input "DUY TÂM"
type input "02866818468"
type input "5P"
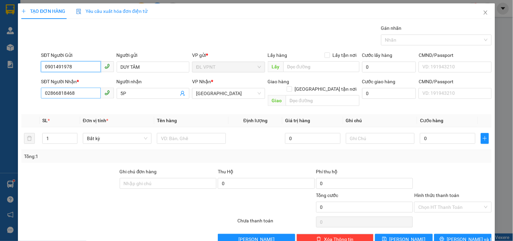
type input "0901491978"
drag, startPoint x: 75, startPoint y: 92, endPoint x: 2, endPoint y: 99, distance: 73.8
click at [0, 89] on div "TẠO ĐƠN HÀNG Yêu cầu xuất hóa đơn điện tử Transit Pickup Surcharge Ids Transit …" at bounding box center [256, 120] width 513 height 241
type input "0766629211"
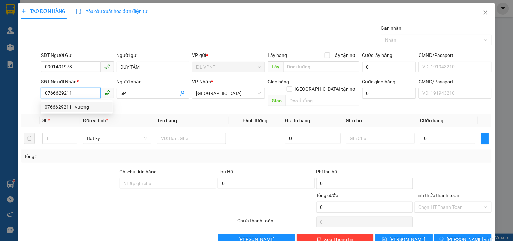
click at [77, 109] on div "0766629211 - vương" at bounding box center [77, 106] width 64 height 7
type input "vương"
type input "0766629211"
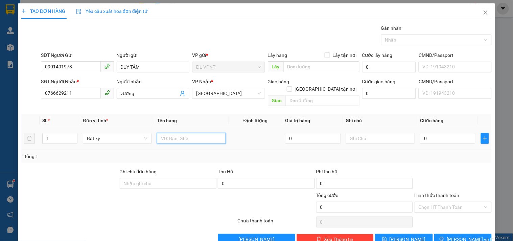
click at [198, 133] on input "text" at bounding box center [191, 138] width 69 height 11
type input "1t"
click at [448, 136] on input "0" at bounding box center [447, 138] width 55 height 11
type input "3"
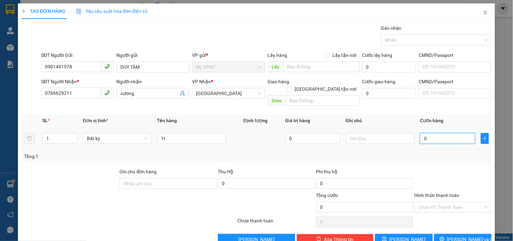
type input "3"
type input "30"
type input "30.000"
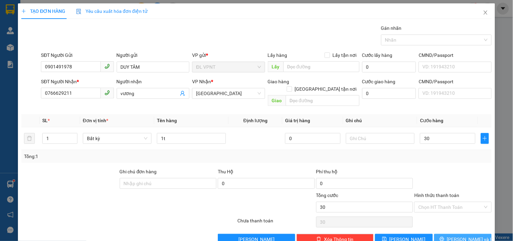
type input "30.000"
click at [462, 235] on span "Lưu và In" at bounding box center [470, 238] width 47 height 7
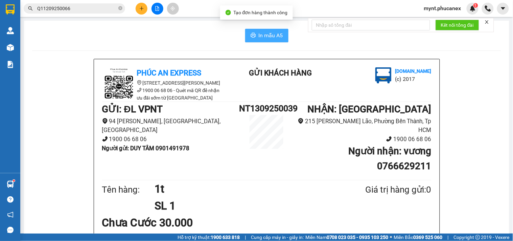
click at [275, 35] on span "In mẫu A5" at bounding box center [271, 35] width 24 height 8
click at [89, 7] on input "Q11209250066" at bounding box center [77, 8] width 80 height 7
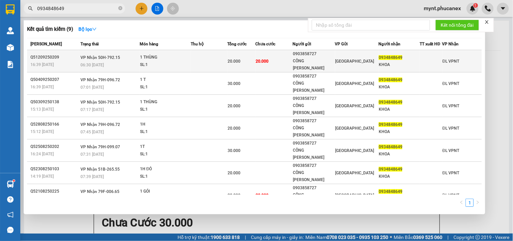
type input "0934848649"
click at [193, 61] on td at bounding box center [209, 61] width 36 height 22
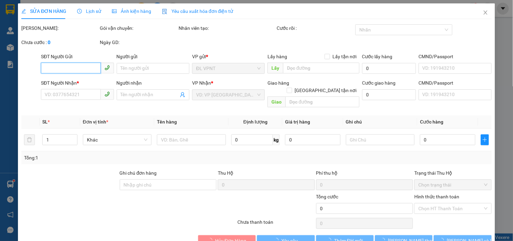
type input "0903858727"
type input "CÔNG TY CANNZY"
type input "0934848649"
type input "KHOA"
type input "20.000"
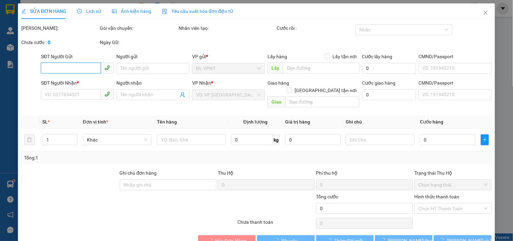
type input "20.000"
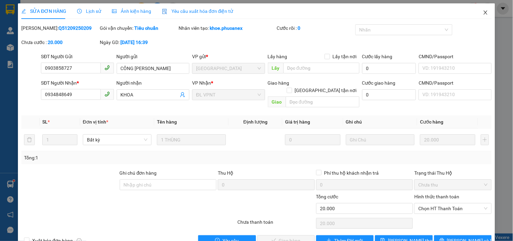
click at [483, 13] on icon "close" at bounding box center [485, 12] width 5 height 5
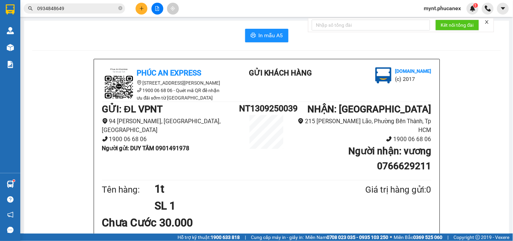
click at [137, 7] on button at bounding box center [142, 9] width 12 height 12
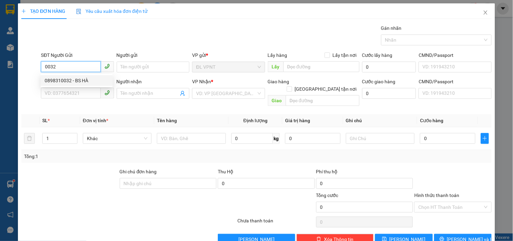
click at [59, 79] on div "0898310032 - BS HÀ" at bounding box center [77, 80] width 64 height 7
type input "0898310032"
type input "BS HÀ"
type input "0915204849"
type input "lành"
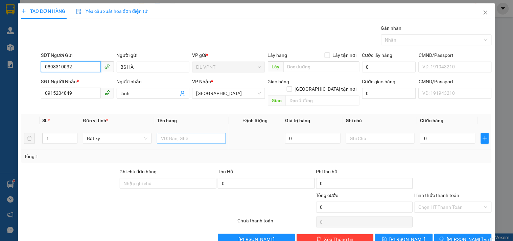
type input "0898310032"
click at [167, 133] on input "text" at bounding box center [191, 138] width 69 height 11
type input "1h"
click at [421, 133] on input "0" at bounding box center [447, 138] width 55 height 11
type input "2"
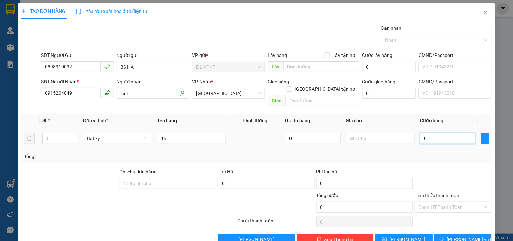
type input "2"
type input "20"
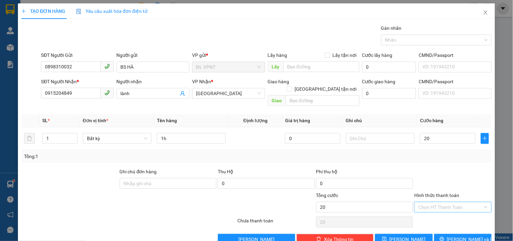
type input "20.000"
click at [437, 202] on input "Hình thức thanh toán" at bounding box center [450, 207] width 64 height 10
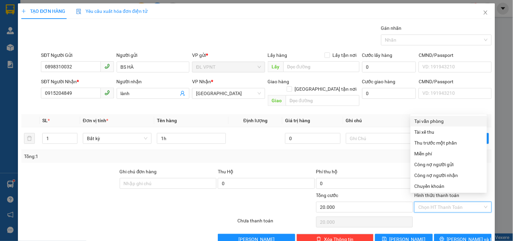
click at [431, 118] on div "Tại văn phòng" at bounding box center [449, 120] width 68 height 7
type input "0"
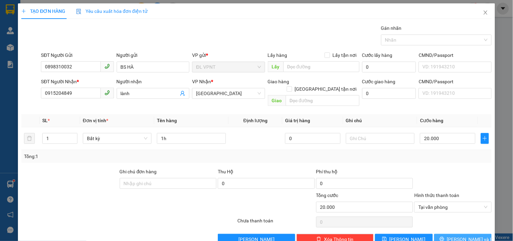
click at [445, 235] on button "Lưu và In" at bounding box center [463, 239] width 58 height 11
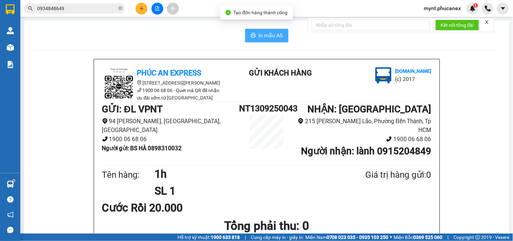
click at [251, 32] on icon "printer" at bounding box center [253, 34] width 5 height 5
drag, startPoint x: 118, startPoint y: 102, endPoint x: 174, endPoint y: 53, distance: 74.3
click at [118, 102] on h1 "GỬI : ĐL VPNT" at bounding box center [170, 109] width 137 height 15
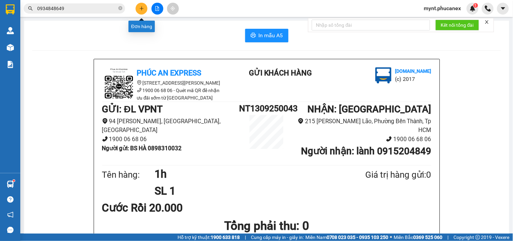
click at [140, 8] on icon "plus" at bounding box center [142, 8] width 4 height 0
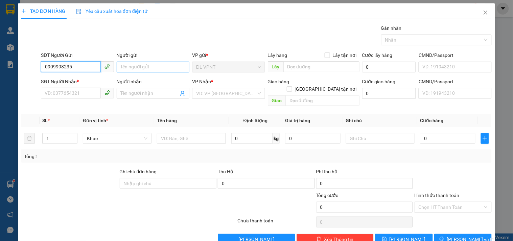
type input "0909998235"
click at [134, 69] on input "Người gửi" at bounding box center [153, 67] width 73 height 11
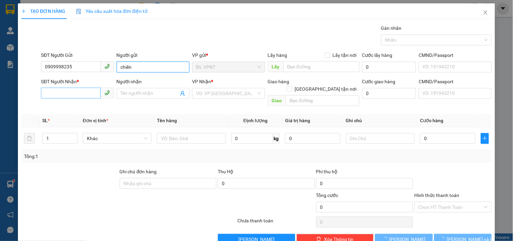
type input "chiến"
click at [87, 90] on input "SĐT Người Nhận *" at bounding box center [71, 93] width 60 height 11
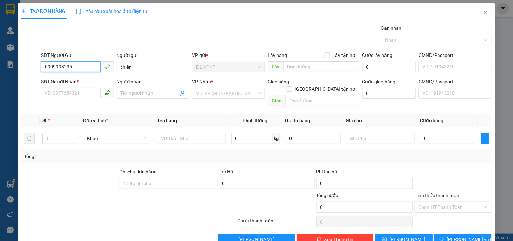
drag, startPoint x: 86, startPoint y: 65, endPoint x: 0, endPoint y: 69, distance: 85.7
click at [0, 69] on div "TẠO ĐƠN HÀNG Yêu cầu xuất hóa đơn điện tử Transit Pickup Surcharge Ids Transit …" at bounding box center [256, 120] width 513 height 241
click at [85, 93] on input "SĐT Người Nhận *" at bounding box center [71, 93] width 60 height 11
paste input "0909998235"
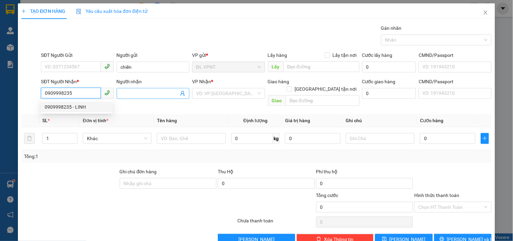
type input "0909998235"
click at [123, 90] on input "Người nhận" at bounding box center [150, 93] width 58 height 7
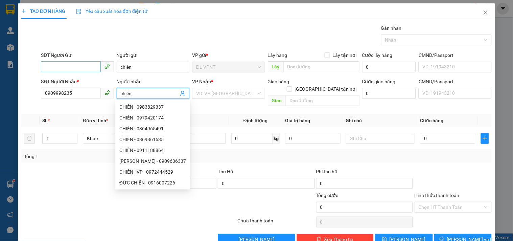
type input "chiến"
click at [85, 68] on input "SĐT Người Gửi" at bounding box center [71, 66] width 60 height 11
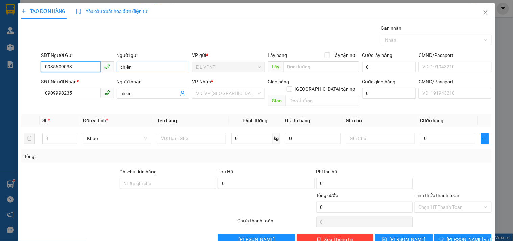
type input "0935609033"
drag, startPoint x: 139, startPoint y: 66, endPoint x: 0, endPoint y: 51, distance: 139.5
click at [0, 51] on div "TẠO ĐƠN HÀNG Yêu cầu xuất hóa đơn điện tử Transit Pickup Surcharge Ids Transit …" at bounding box center [256, 120] width 513 height 241
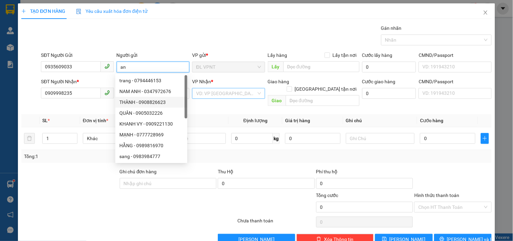
type input "an"
click at [229, 93] on input "search" at bounding box center [226, 93] width 60 height 10
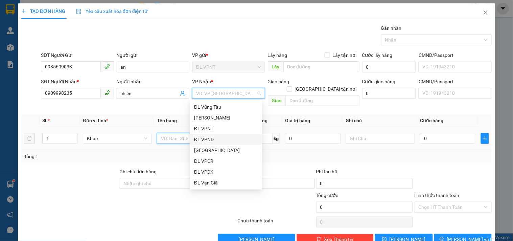
click at [165, 133] on input "text" at bounding box center [191, 138] width 69 height 11
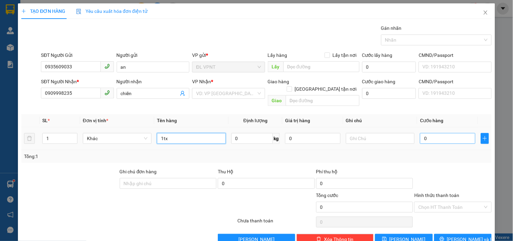
type input "1tx"
click at [430, 133] on input "0" at bounding box center [447, 138] width 55 height 11
type input "4"
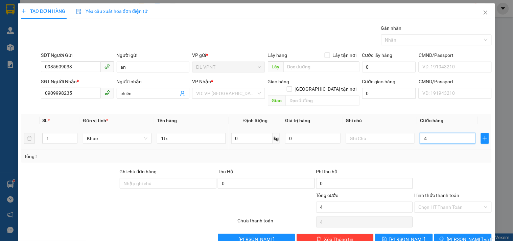
type input "40"
type input "40.000"
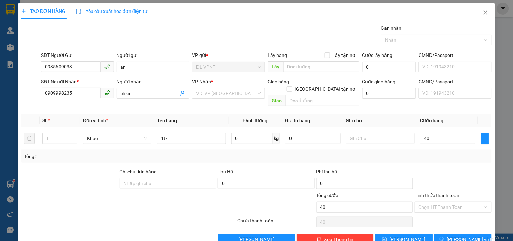
type input "40.000"
click at [206, 93] on input "search" at bounding box center [226, 93] width 60 height 10
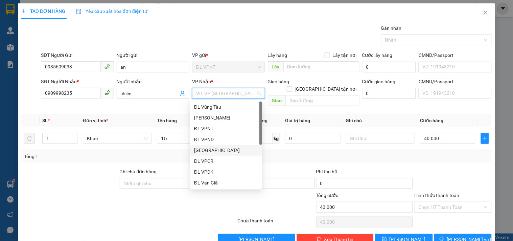
click at [210, 153] on div "[GEOGRAPHIC_DATA]" at bounding box center [226, 149] width 64 height 7
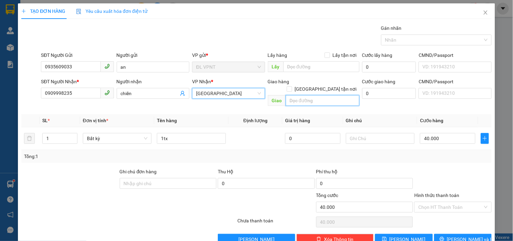
click at [301, 95] on input "text" at bounding box center [323, 100] width 74 height 11
drag, startPoint x: 342, startPoint y: 90, endPoint x: 208, endPoint y: 92, distance: 133.6
click at [208, 92] on div "SĐT Người Nhận * 0909998235 Người nhận chiến VP Nhận * ĐL Quận 1 Giao hàng Giao…" at bounding box center [267, 93] width 454 height 31
type input "70 đường 75 p.[GEOGRAPHIC_DATA]"
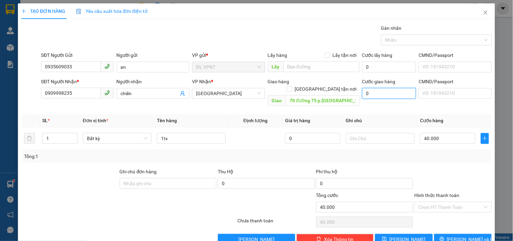
click at [403, 91] on input "0" at bounding box center [389, 93] width 54 height 11
type input "8"
type input "40.008"
type input "80"
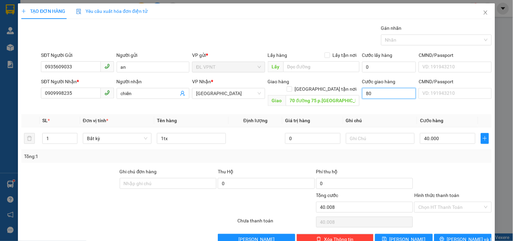
type input "40.080"
type input "80.000"
type input "120.000"
click at [427, 154] on div "Tổng: 1" at bounding box center [256, 156] width 470 height 13
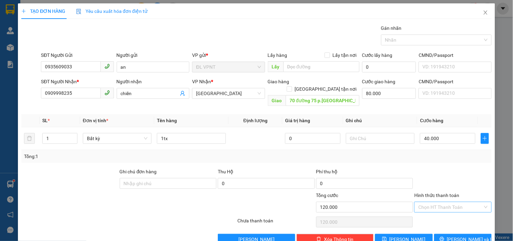
click at [422, 202] on input "Hình thức thanh toán" at bounding box center [450, 207] width 64 height 10
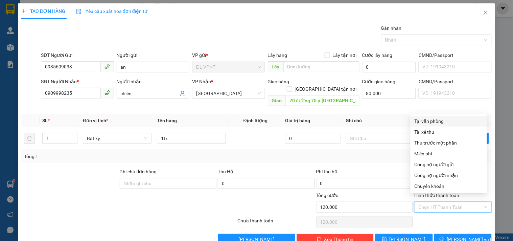
click at [429, 121] on div "Tại văn phòng" at bounding box center [449, 120] width 68 height 7
type input "0"
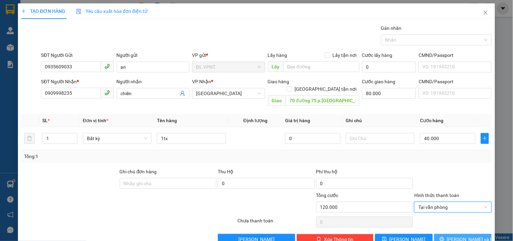
click at [439, 234] on button "Lưu và In" at bounding box center [463, 239] width 58 height 11
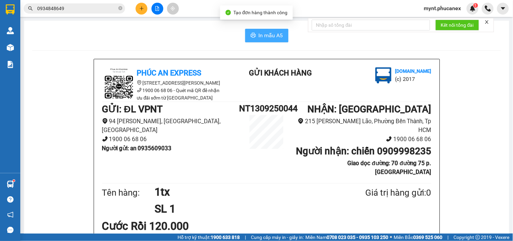
click at [266, 32] on span "In mẫu A5" at bounding box center [271, 35] width 24 height 8
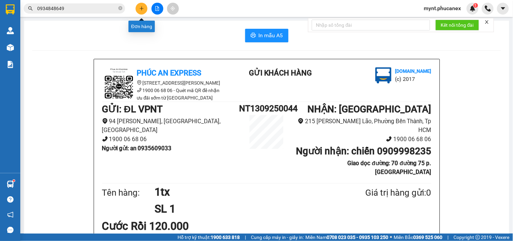
click at [140, 12] on button at bounding box center [142, 9] width 12 height 12
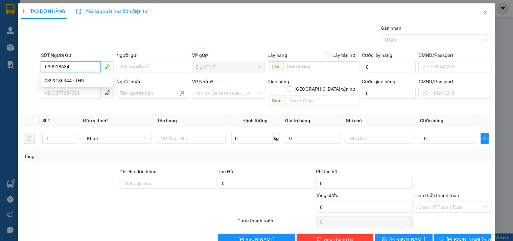
type input "0399186344"
click at [92, 79] on div "0399186344 - THU" at bounding box center [77, 80] width 64 height 7
type input "THU"
type input "0397515117"
type input "phương"
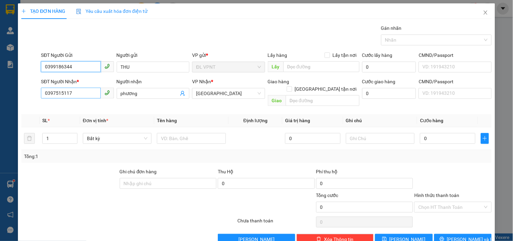
type input "0399186344"
drag, startPoint x: 87, startPoint y: 90, endPoint x: 0, endPoint y: 76, distance: 87.6
click at [0, 74] on div "TẠO ĐƠN HÀNG Yêu cầu xuất hóa đơn điện tử Transit Pickup Surcharge Ids Transit …" at bounding box center [256, 120] width 513 height 241
type input "0777790776"
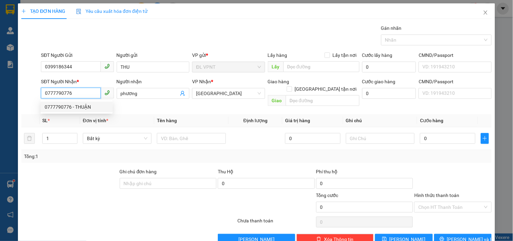
click at [77, 107] on div "0777790776 - THUẬN" at bounding box center [77, 106] width 64 height 7
type input "THUẬN"
drag, startPoint x: 58, startPoint y: 92, endPoint x: 513, endPoint y: 7, distance: 462.5
click at [424, 70] on form "SĐT Người Gửi 0399186344 Người gửi THU VP gửi * ĐL VPNT Lấy hàng Lấy tận nơi Lấ…" at bounding box center [256, 80] width 470 height 58
type input "0777797797"
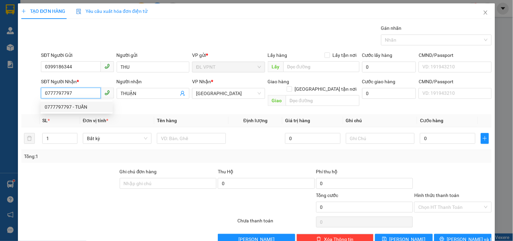
click at [71, 106] on div "0777797797 - TUẤN" at bounding box center [77, 106] width 64 height 7
type input "TUẤN"
click at [222, 92] on span "[GEOGRAPHIC_DATA]" at bounding box center [228, 93] width 65 height 10
type input "0777797797"
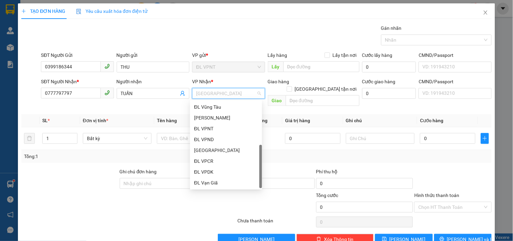
scroll to position [11, 0]
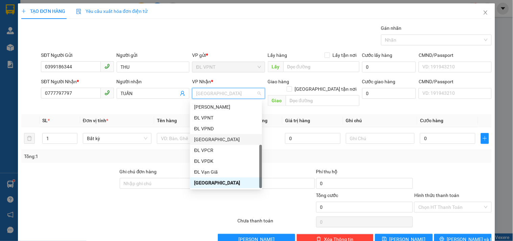
click at [211, 139] on div "[GEOGRAPHIC_DATA]" at bounding box center [226, 139] width 64 height 7
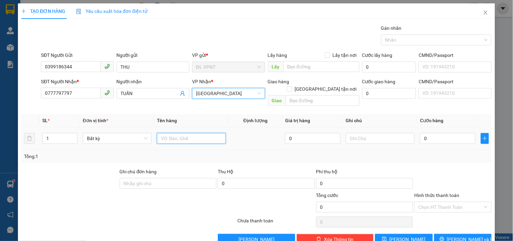
click at [193, 133] on input "text" at bounding box center [191, 138] width 69 height 11
type input "1tx"
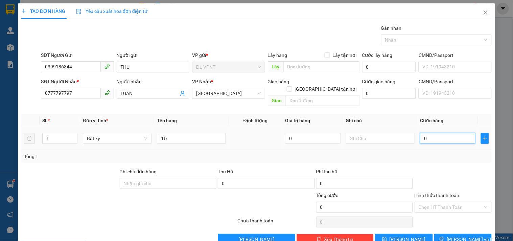
click at [443, 133] on input "0" at bounding box center [447, 138] width 55 height 11
type input "1"
type input "15"
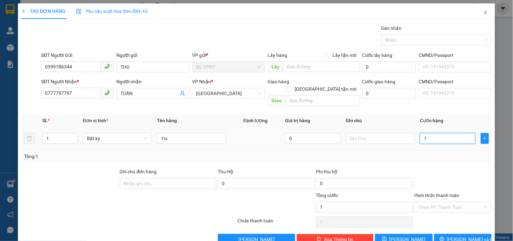
type input "15"
type input "150"
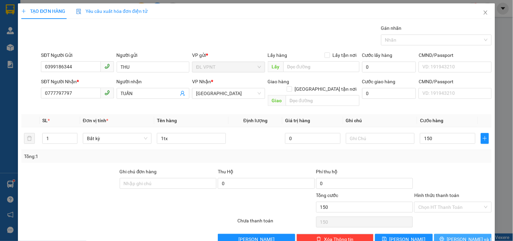
type input "150.000"
click at [435, 234] on button "Lưu và In" at bounding box center [463, 239] width 58 height 11
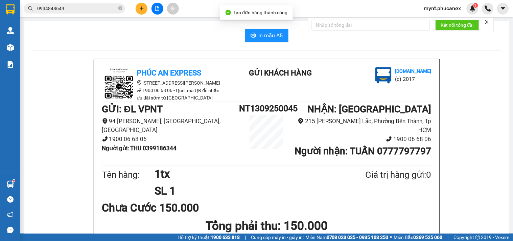
click at [259, 33] on span "In mẫu A5" at bounding box center [271, 35] width 24 height 8
click at [143, 7] on icon "plus" at bounding box center [141, 8] width 5 height 5
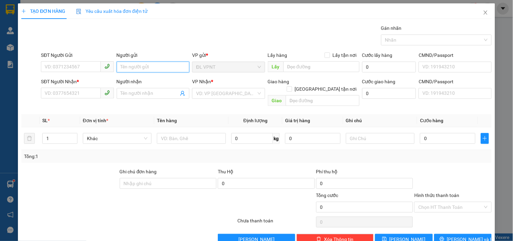
click at [136, 62] on input "Người gửi" at bounding box center [153, 67] width 73 height 11
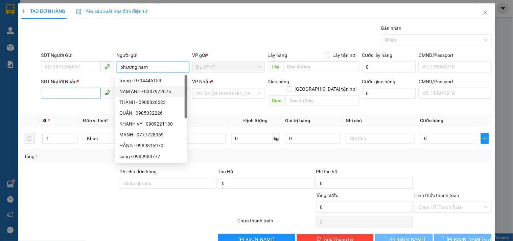
type input "phương nam"
click at [88, 97] on input "SĐT Người Nhận *" at bounding box center [71, 93] width 60 height 11
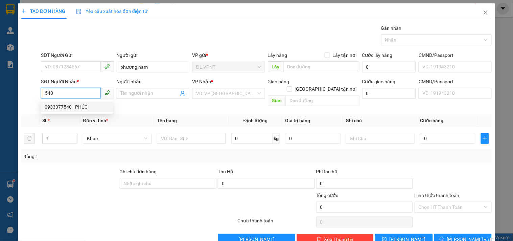
click at [92, 107] on div "0933077540 - PHÚC" at bounding box center [77, 106] width 64 height 7
type input "0933077540"
type input "PHÚC"
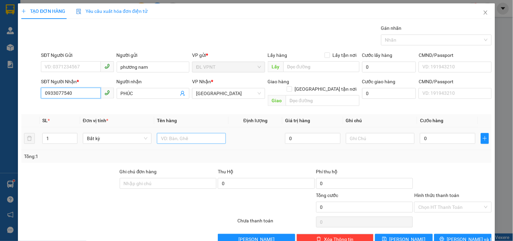
type input "0933077540"
click at [169, 133] on input "text" at bounding box center [191, 138] width 69 height 11
type input "1h"
click at [426, 133] on input "0" at bounding box center [447, 138] width 55 height 11
type input "2"
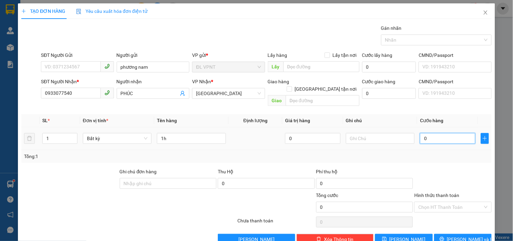
type input "2"
type input "20"
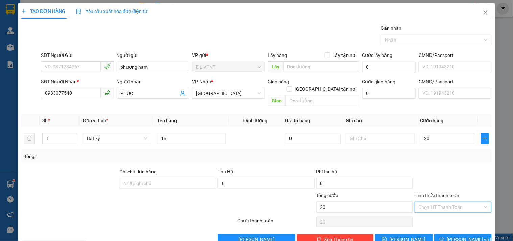
type input "20.000"
click at [443, 202] on input "Hình thức thanh toán" at bounding box center [450, 207] width 64 height 10
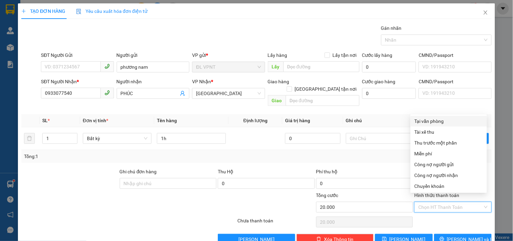
click at [444, 116] on div "Tại văn phòng" at bounding box center [449, 121] width 76 height 11
type input "0"
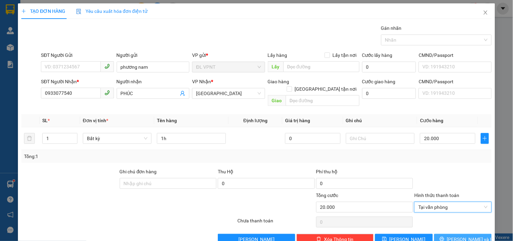
drag, startPoint x: 462, startPoint y: 229, endPoint x: 442, endPoint y: 220, distance: 22.7
click at [462, 235] on span "Lưu và In" at bounding box center [470, 238] width 47 height 7
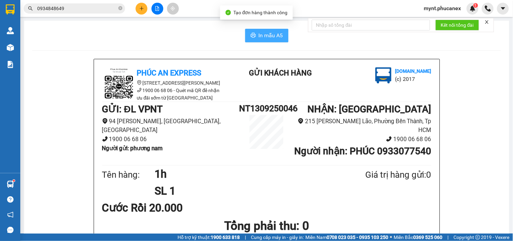
click at [252, 32] on button "In mẫu A5" at bounding box center [266, 36] width 43 height 14
click at [141, 9] on icon "plus" at bounding box center [141, 8] width 5 height 5
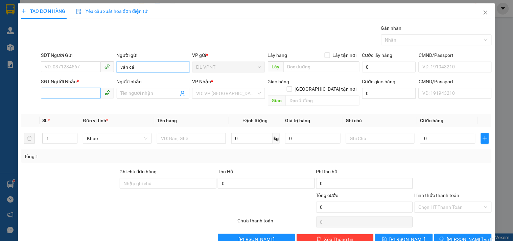
type input "vân cá"
click at [79, 93] on input "SĐT Người Nhận *" at bounding box center [71, 93] width 60 height 11
click at [54, 95] on input "SĐT Người Nhận *" at bounding box center [71, 93] width 60 height 11
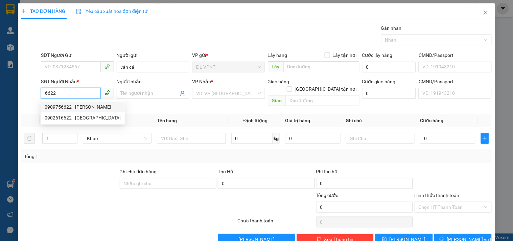
click at [85, 106] on div "0909756622 - VŨ" at bounding box center [83, 106] width 76 height 7
type input "0909756622"
type input "VŨ"
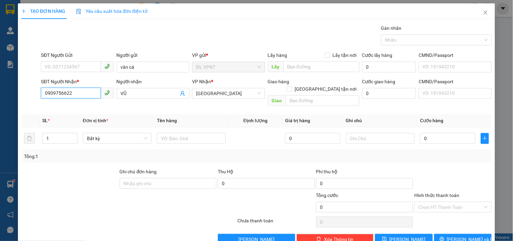
type input "0909756622"
click at [172, 133] on input "text" at bounding box center [191, 138] width 69 height 11
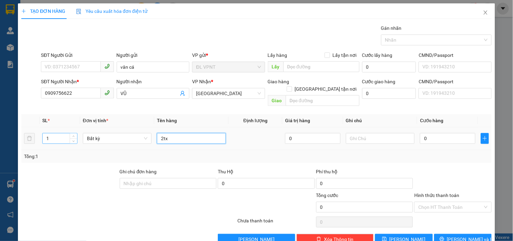
type input "2tx"
click at [31, 134] on tr "1 Bất kỳ 2tx 0 0" at bounding box center [256, 138] width 470 height 23
type input "2"
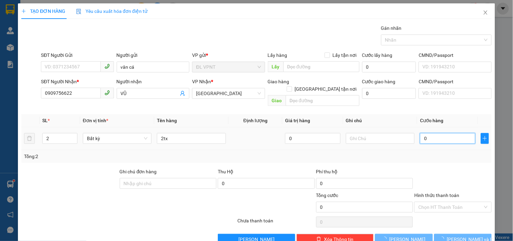
click at [447, 133] on input "0" at bounding box center [447, 138] width 55 height 11
type input "1"
type input "16"
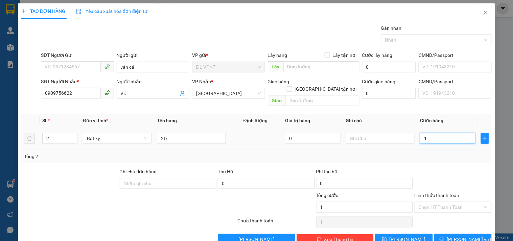
type input "16"
type input "160"
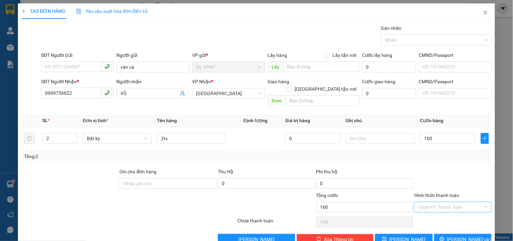
type input "160.000"
click at [443, 202] on input "Hình thức thanh toán" at bounding box center [450, 207] width 64 height 10
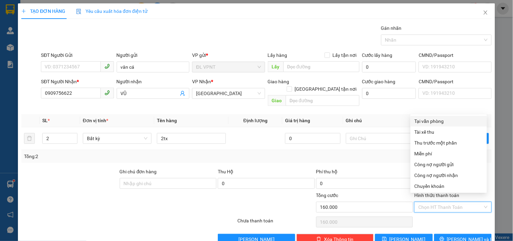
click at [426, 117] on div "Tại văn phòng" at bounding box center [449, 120] width 68 height 7
type input "0"
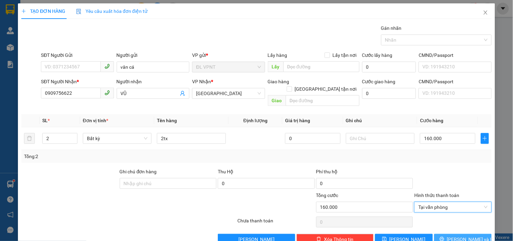
click at [444, 236] on icon "printer" at bounding box center [442, 238] width 5 height 5
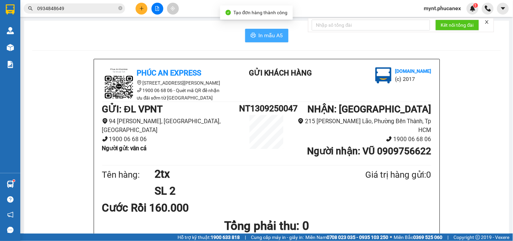
click at [260, 39] on span "In mẫu A5" at bounding box center [271, 35] width 24 height 8
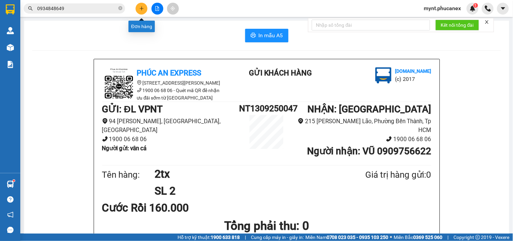
click at [139, 7] on button at bounding box center [142, 9] width 12 height 12
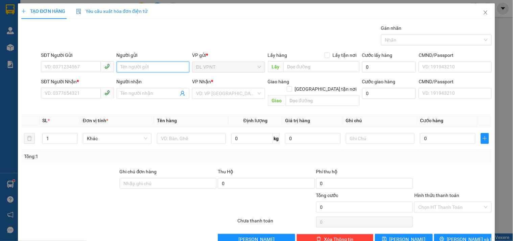
click at [124, 63] on input "Người gửi" at bounding box center [153, 67] width 73 height 11
type input "vân cá"
click at [70, 100] on div "SĐT Người Nhận * VD: 0377654321" at bounding box center [77, 90] width 73 height 24
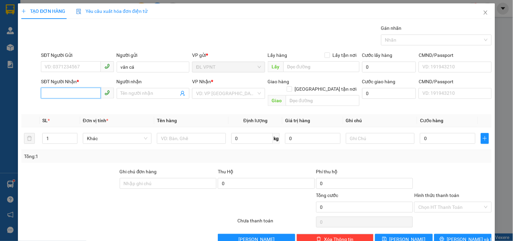
click at [70, 93] on input "SĐT Người Nhận *" at bounding box center [71, 93] width 60 height 11
click at [102, 107] on div "0918048478 - ANH TÝ XE ÔM" at bounding box center [77, 106] width 64 height 7
type input "0918048478"
type input "ANH TÝ XE ÔM"
type input "0918048478"
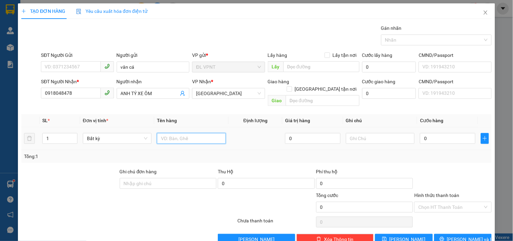
click at [168, 133] on input "text" at bounding box center [191, 138] width 69 height 11
type input "1tx"
click at [441, 136] on input "0" at bounding box center [447, 138] width 55 height 11
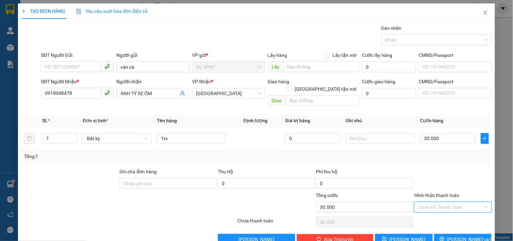
click at [428, 202] on input "Hình thức thanh toán" at bounding box center [450, 207] width 64 height 10
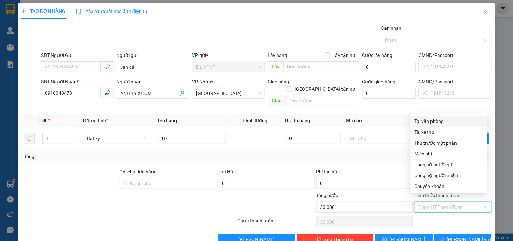
click at [436, 120] on div "Tại văn phòng" at bounding box center [449, 120] width 68 height 7
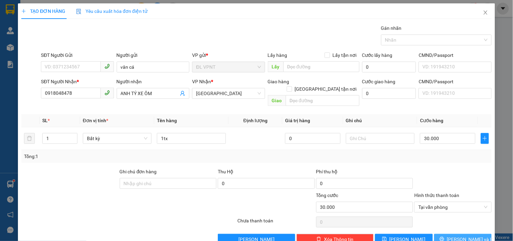
click at [470, 235] on span "Lưu và In" at bounding box center [470, 238] width 47 height 7
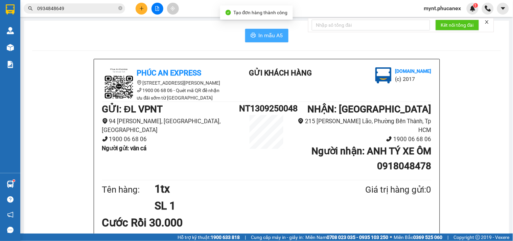
click at [264, 30] on button "In mẫu A5" at bounding box center [266, 36] width 43 height 14
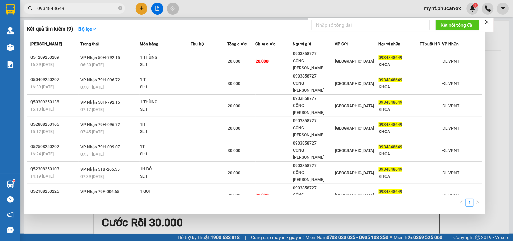
click at [93, 4] on span "0934848649" at bounding box center [74, 8] width 101 height 10
click at [61, 15] on div at bounding box center [256, 120] width 513 height 241
click at [62, 11] on input "0934848649" at bounding box center [77, 8] width 80 height 7
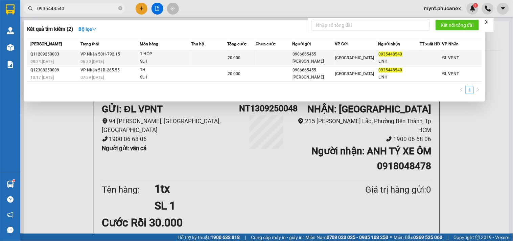
type input "0935448540"
click at [232, 56] on span "20.000" at bounding box center [234, 57] width 13 height 5
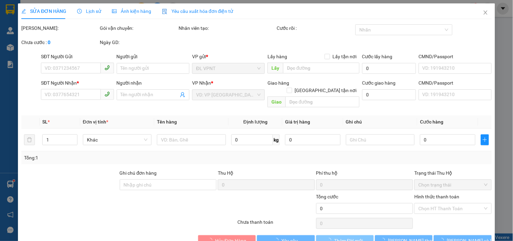
type input "0906665455"
type input "ANH HẢI"
type input "0935448540"
type input "LINH"
type input "20.000"
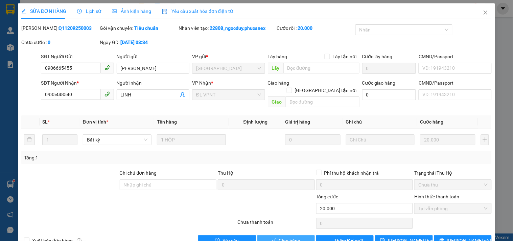
click at [289, 237] on span "Giao hàng" at bounding box center [290, 240] width 22 height 7
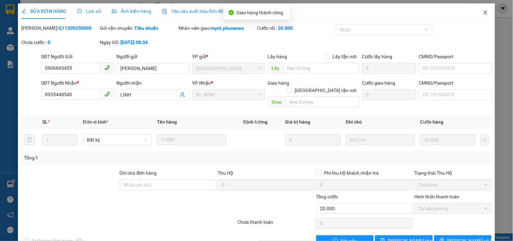
click at [483, 12] on icon "close" at bounding box center [485, 12] width 5 height 5
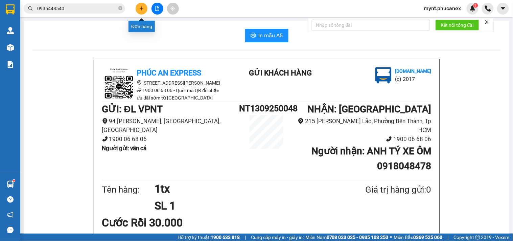
click at [139, 7] on icon "plus" at bounding box center [141, 8] width 5 height 5
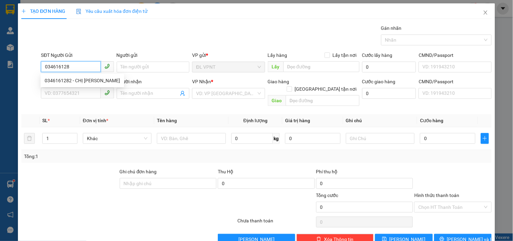
type input "0346161282"
click at [73, 78] on div "0346161282 - CHỊ CHI" at bounding box center [82, 80] width 75 height 7
type input "CHỊ CHI"
type input "0779953615"
type input "THU BA"
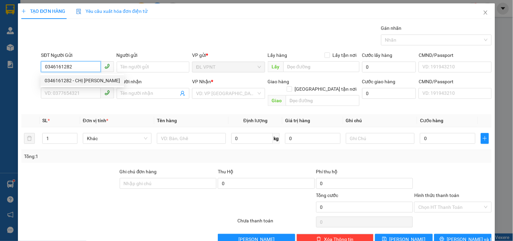
type input "PHÚC AN VIÊN 11/6A ĐƯỜNG NGUYỄN XIỂN, P.LONG THÀNH MỸ. Q9, TĐ"
type input "150.000"
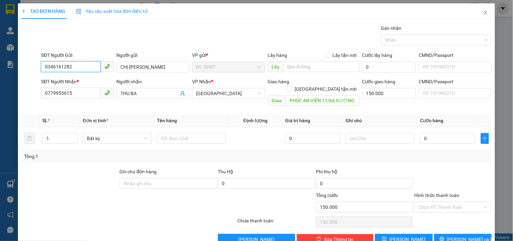
drag, startPoint x: 85, startPoint y: 66, endPoint x: 0, endPoint y: 55, distance: 85.9
click at [0, 55] on div "TẠO ĐƠN HÀNG Yêu cầu xuất hóa đơn điện tử Transit Pickup Surcharge Ids Transit …" at bounding box center [256, 120] width 513 height 241
type input "0346161282"
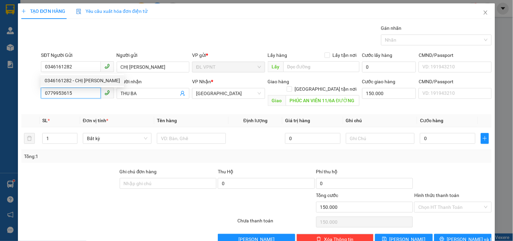
drag, startPoint x: 90, startPoint y: 95, endPoint x: 0, endPoint y: 90, distance: 89.7
click at [0, 90] on div "TẠO ĐƠN HÀNG Yêu cầu xuất hóa đơn điện tử Transit Pickup Surcharge Ids Transit …" at bounding box center [256, 120] width 513 height 241
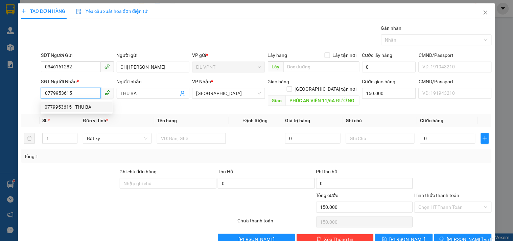
paste input "346161282"
type input "0346161282"
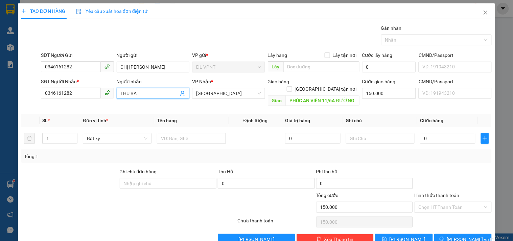
drag, startPoint x: 143, startPoint y: 95, endPoint x: 0, endPoint y: 86, distance: 143.7
click at [0, 86] on div "TẠO ĐƠN HÀNG Yêu cầu xuất hóa đơn điện tử Transit Pickup Surcharge Ids Transit …" at bounding box center [256, 120] width 513 height 241
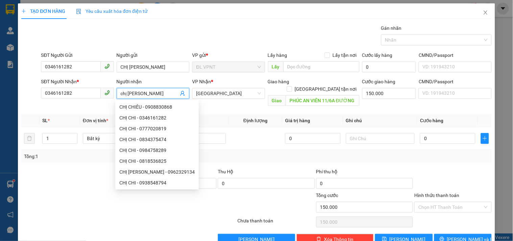
type input "chị [PERSON_NAME]"
click at [305, 99] on div "Giao hàng Giao tận nơi Giao PHÚC AN VIÊN 11/6A ĐƯỜNG NGUYỄN XIỂN, P.LONG THÀNH …" at bounding box center [314, 93] width 92 height 31
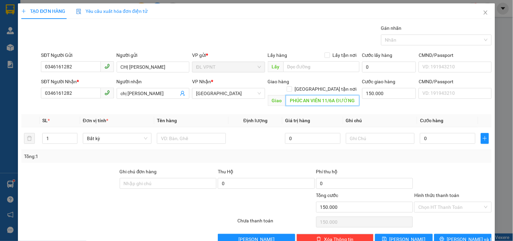
click at [307, 95] on input "PHÚC AN VIÊN 11/6A ĐƯỜNG NGUYỄN XIỂN, P.LONG THÀNH MỸ. Q9, TĐ" at bounding box center [323, 100] width 74 height 11
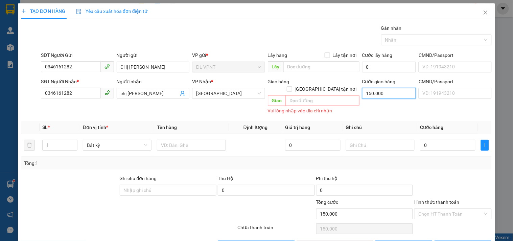
click at [377, 94] on input "150.000" at bounding box center [389, 93] width 54 height 11
type input "0"
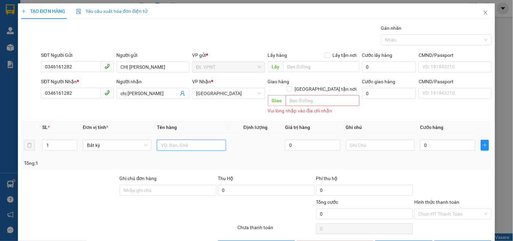
click at [182, 140] on input "text" at bounding box center [191, 145] width 69 height 11
type input "1xe 59FA - 04200"
click at [363, 140] on input "text" at bounding box center [380, 145] width 69 height 11
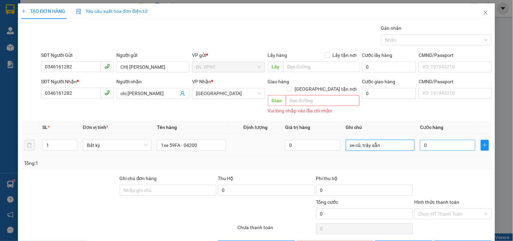
type input "xe cũ, trầy sẵn"
click at [458, 140] on input "0" at bounding box center [447, 145] width 55 height 11
type input "3"
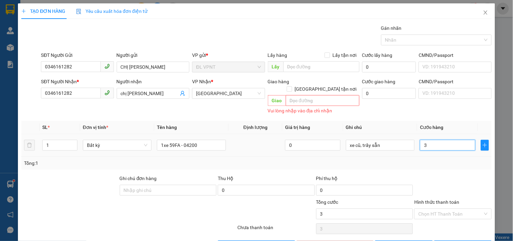
type input "30"
type input "300"
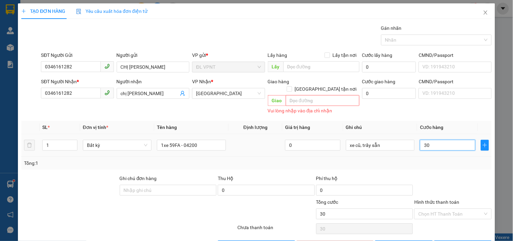
type input "300"
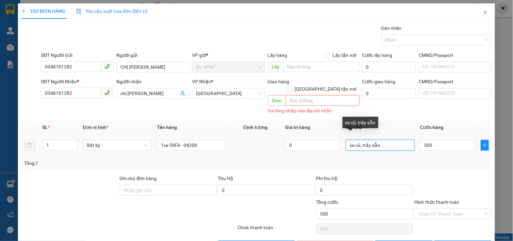
type input "300.000"
click at [384, 140] on input "xe cũ, trầy sẵn" at bounding box center [380, 145] width 69 height 11
click at [359, 140] on input "xe cũ, trầy sẵn, ck mb :" at bounding box center [380, 145] width 69 height 11
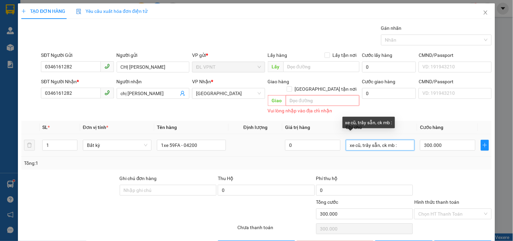
click at [357, 140] on input "xe cũ, trầy sẵn, ck mb :" at bounding box center [380, 145] width 69 height 11
type input "xe cũ, có ktrầy sẵn, ck mb :"
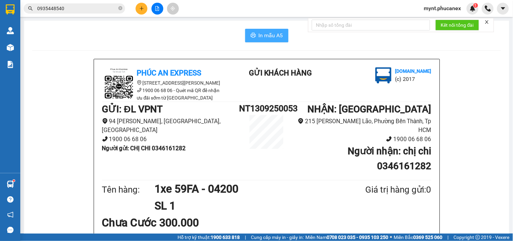
click at [259, 34] on span "In mẫu A5" at bounding box center [271, 35] width 24 height 8
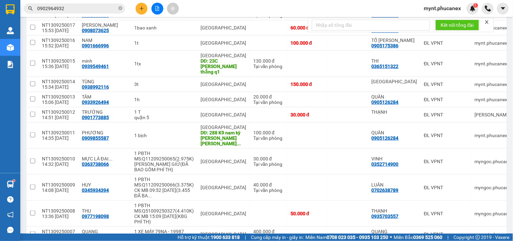
scroll to position [838, 0]
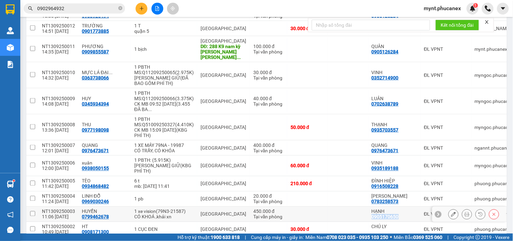
copy div "0905170650"
drag, startPoint x: 393, startPoint y: 163, endPoint x: 360, endPoint y: 162, distance: 33.5
click at [368, 207] on td "HẠNH 0905170650" at bounding box center [394, 214] width 52 height 15
checkbox input "true"
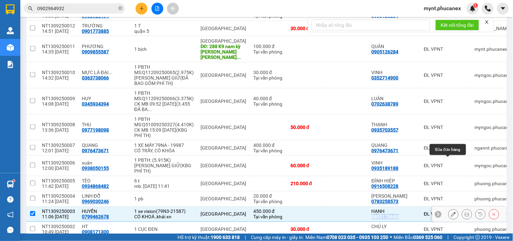
click at [449, 208] on button at bounding box center [453, 214] width 9 height 12
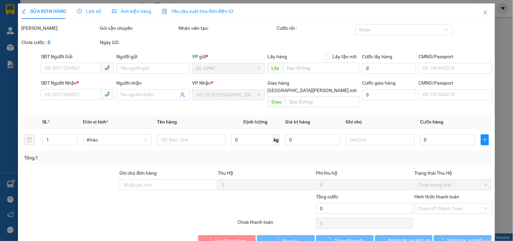
type input "0905170650"
type input "HẠNH"
type input "0799462678"
type input "HUYỀN"
type input "450.000"
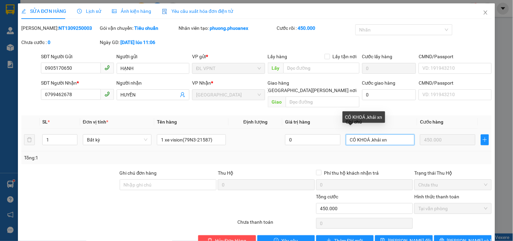
click at [346, 134] on input "CÓ KHOÁ ,khải xn" at bounding box center [380, 139] width 69 height 11
type input "vc 14.9, CÓ KHOÁ ,khải xn"
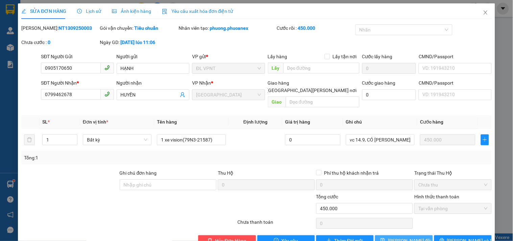
click at [396, 237] on span "[PERSON_NAME] thay đổi" at bounding box center [410, 240] width 44 height 7
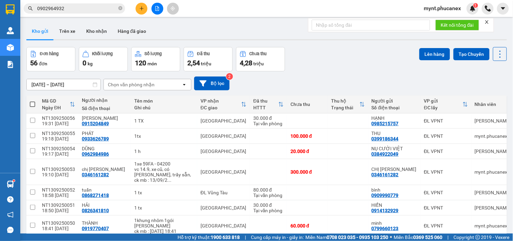
click at [324, 65] on div "Đơn hàng 56 đơn Khối lượng 0 kg Số lượng 120 món Đã thu 2,54 triệu Chưa thu 4,2…" at bounding box center [266, 59] width 481 height 24
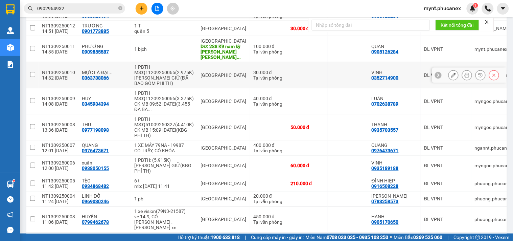
scroll to position [838, 0]
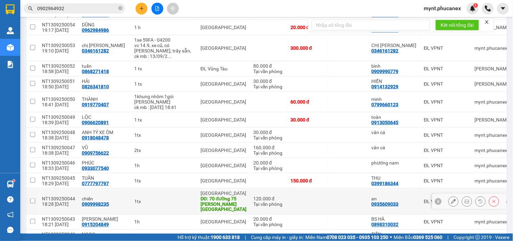
scroll to position [0, 0]
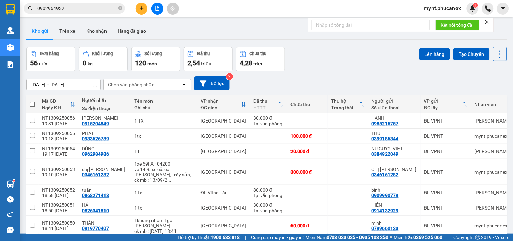
click at [370, 66] on div "Đơn hàng 56 đơn Khối lượng 0 kg Số lượng 120 món Đã thu 2,54 triệu Chưa thu 4,2…" at bounding box center [266, 59] width 481 height 24
click at [212, 25] on div "Kho gửi Trên xe Kho nhận Hàng đã giao" at bounding box center [266, 32] width 481 height 18
click at [336, 74] on div "11/09/2025 – 13/09/2025 Press the down arrow key to interact with the calendar …" at bounding box center [266, 83] width 481 height 24
click at [139, 11] on button at bounding box center [142, 9] width 12 height 12
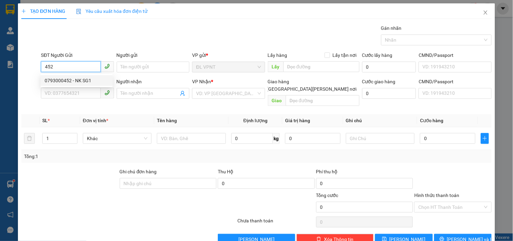
click at [67, 80] on div "0793000452 - NK SG1" at bounding box center [77, 80] width 64 height 7
type input "0793000452"
type input "NK SG1"
type input "0936093279"
type input "DINH"
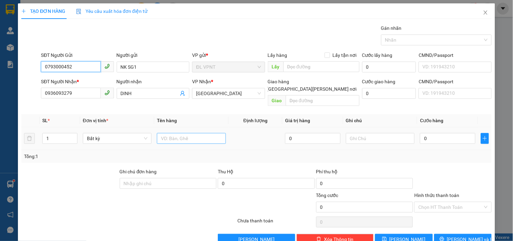
type input "0793000452"
click at [177, 133] on input "text" at bounding box center [191, 138] width 69 height 11
type input "1h"
click at [429, 134] on input "0" at bounding box center [447, 138] width 55 height 11
type input "2"
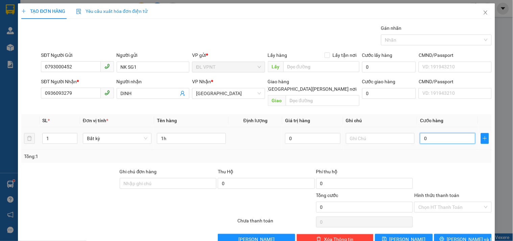
type input "2"
type input "20"
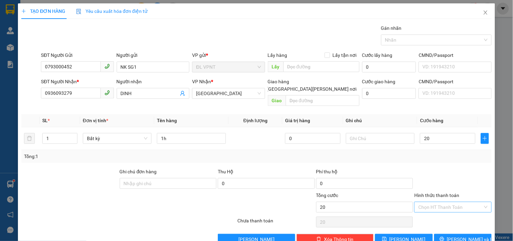
type input "20.000"
click at [423, 202] on input "Hình thức thanh toán" at bounding box center [450, 207] width 64 height 10
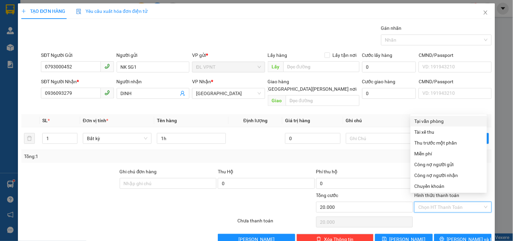
click at [428, 122] on div "Tại văn phòng" at bounding box center [449, 120] width 68 height 7
type input "0"
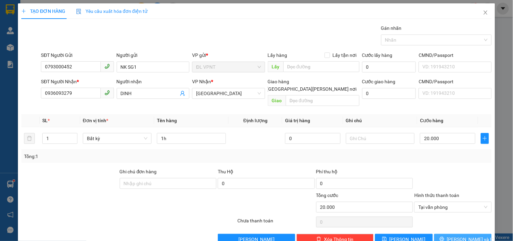
click at [440, 234] on button "[PERSON_NAME] và In" at bounding box center [463, 239] width 58 height 11
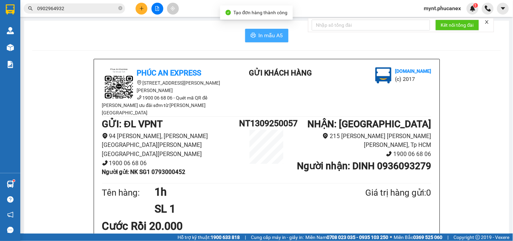
click at [271, 40] on button "In mẫu A5" at bounding box center [266, 36] width 43 height 14
click at [135, 5] on div at bounding box center [157, 9] width 51 height 12
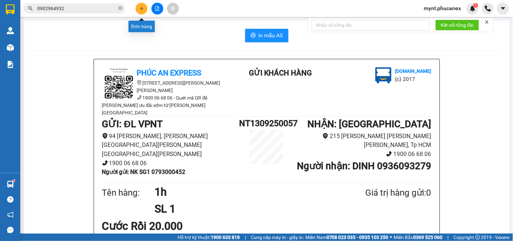
click at [144, 8] on icon "plus" at bounding box center [141, 8] width 5 height 5
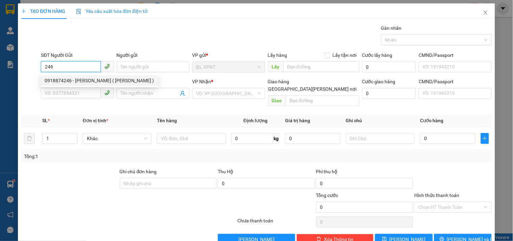
click at [79, 75] on div "0918874246 - HOÀNG HOA ( TUYỀN )" at bounding box center [99, 80] width 117 height 11
type input "0918874246"
type input "[PERSON_NAME] ( TUYỀN )"
type input "0913472306"
type input "HIỆP"
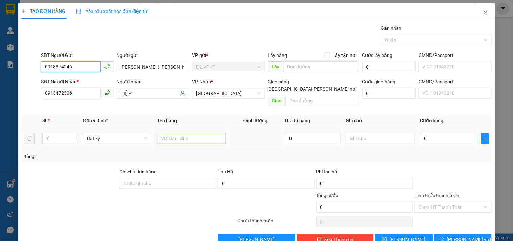
type input "0918874246"
click at [211, 133] on input "text" at bounding box center [191, 138] width 69 height 11
type input "1t"
click at [458, 133] on input "0" at bounding box center [447, 138] width 55 height 11
type input "4"
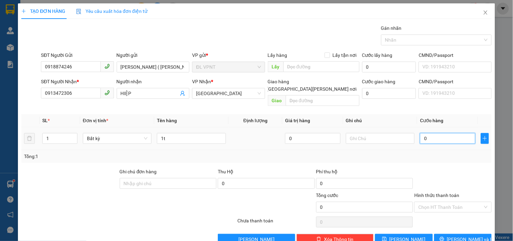
type input "4"
type input "40"
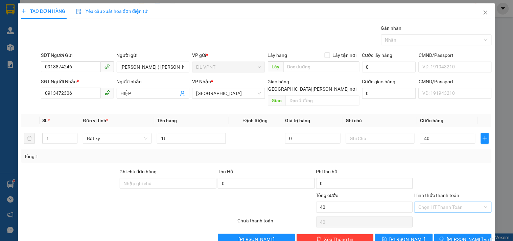
type input "40.000"
click at [430, 202] on input "Hình thức thanh toán" at bounding box center [450, 207] width 64 height 10
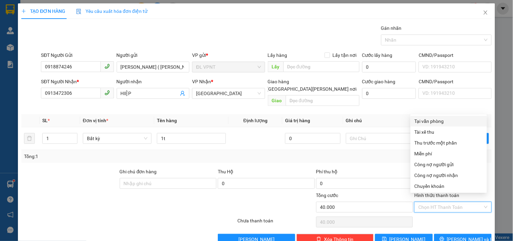
click at [427, 120] on div "Tại văn phòng" at bounding box center [449, 120] width 68 height 7
type input "0"
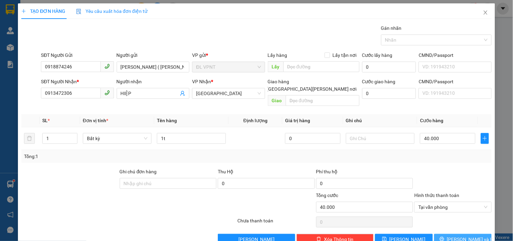
click at [462, 234] on button "[PERSON_NAME] và In" at bounding box center [463, 239] width 58 height 11
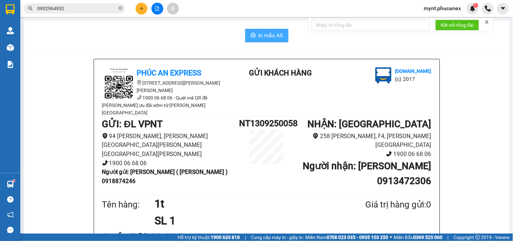
click at [259, 39] on span "In mẫu A5" at bounding box center [271, 35] width 24 height 8
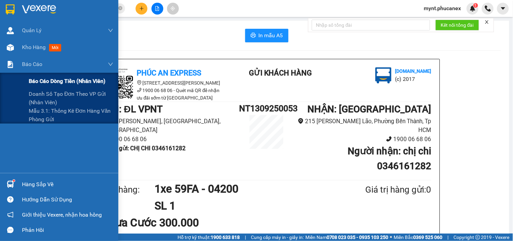
click at [46, 79] on span "Báo cáo dòng tiền (nhân viên)" at bounding box center [67, 81] width 77 height 8
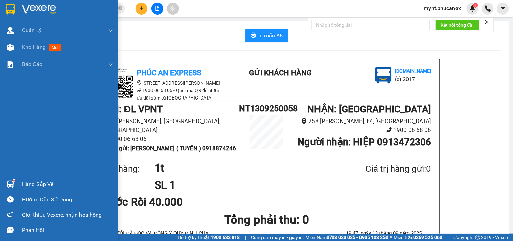
click at [15, 45] on div at bounding box center [10, 48] width 12 height 12
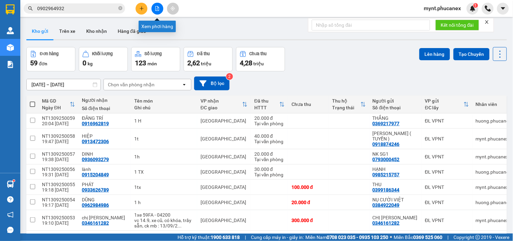
click at [158, 6] on icon "file-add" at bounding box center [157, 8] width 5 height 5
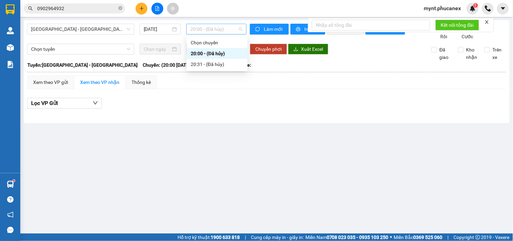
click at [229, 29] on span "20:00 - (Đã hủy)" at bounding box center [216, 29] width 52 height 10
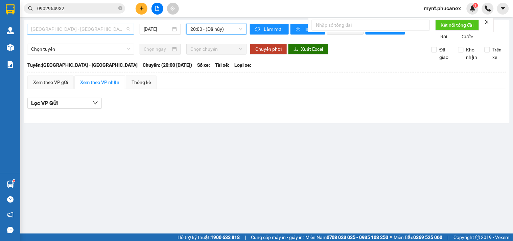
click at [66, 25] on span "[GEOGRAPHIC_DATA] - [GEOGRAPHIC_DATA]" at bounding box center [80, 29] width 99 height 10
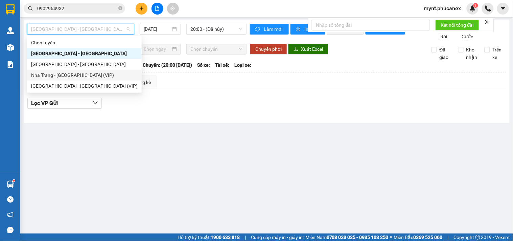
click at [36, 74] on div "Nha Trang - [GEOGRAPHIC_DATA] (VIP)" at bounding box center [84, 74] width 107 height 7
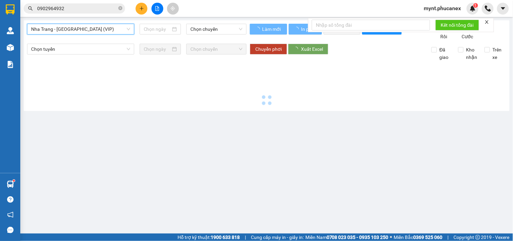
type input "[DATE]"
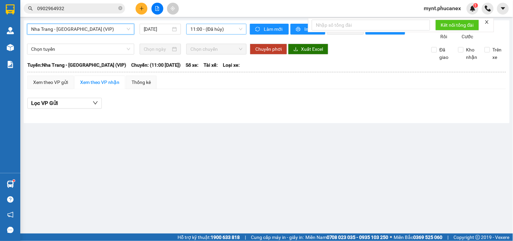
click at [222, 31] on span "11:00 - (Đã hủy)" at bounding box center [216, 29] width 52 height 10
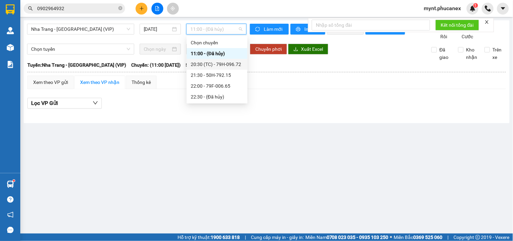
click at [211, 63] on div "20:30 (TC) - 79H-096.72" at bounding box center [217, 64] width 53 height 7
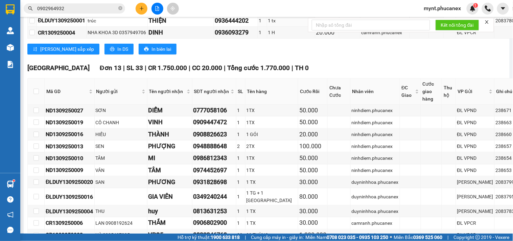
scroll to position [813, 0]
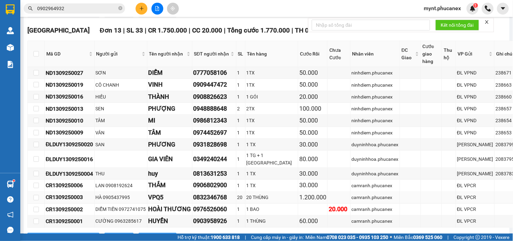
click at [328, 192] on td at bounding box center [339, 198] width 23 height 12
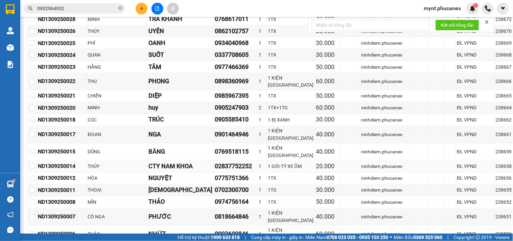
scroll to position [62, 0]
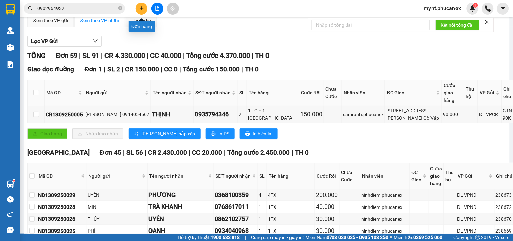
click at [141, 8] on icon "plus" at bounding box center [142, 8] width 4 height 0
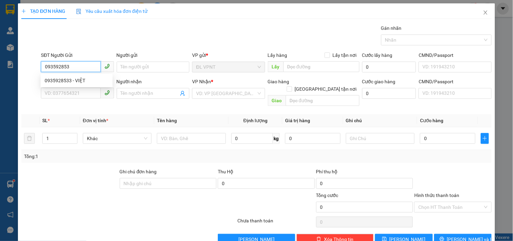
type input "0935928533"
click at [64, 77] on div "0935928533 - VIỆT" at bounding box center [77, 80] width 64 height 7
type input "VIỆT"
type input "0903119971"
type input "VŨ"
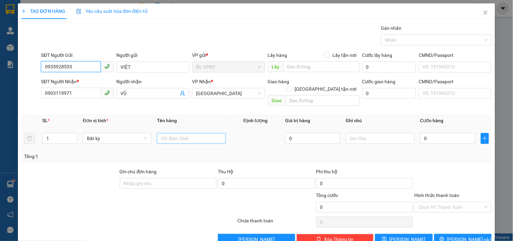
type input "0935928533"
click at [164, 133] on input "text" at bounding box center [191, 138] width 69 height 11
type input "1"
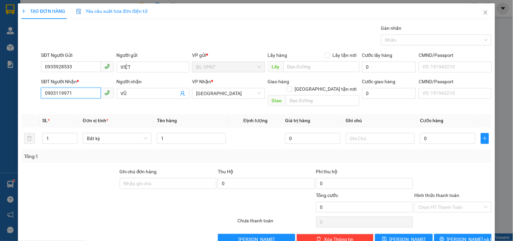
drag, startPoint x: 86, startPoint y: 97, endPoint x: 0, endPoint y: 88, distance: 86.4
click at [0, 88] on div "TẠO ĐƠN HÀNG Yêu cầu xuất hóa đơn điện tử Transit Pickup Surcharge Ids Transit …" at bounding box center [256, 120] width 513 height 241
click at [54, 106] on div "0703119971 - VŨ" at bounding box center [77, 106] width 64 height 7
type input "0703119971"
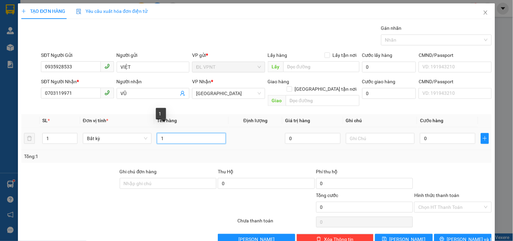
click at [179, 133] on input "1" at bounding box center [191, 138] width 69 height 11
type input "1tx"
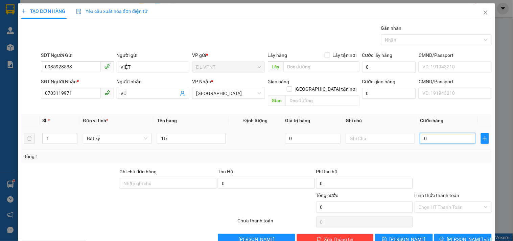
click at [427, 133] on input "0" at bounding box center [447, 138] width 55 height 11
type input "3"
type input "30"
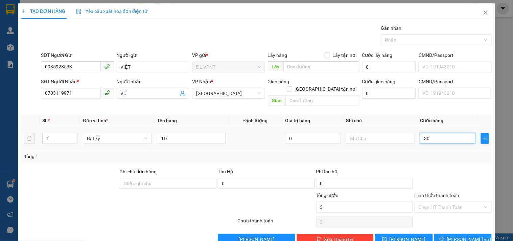
type input "30"
type input "30.000"
click at [441, 202] on input "Hình thức thanh toán" at bounding box center [450, 207] width 64 height 10
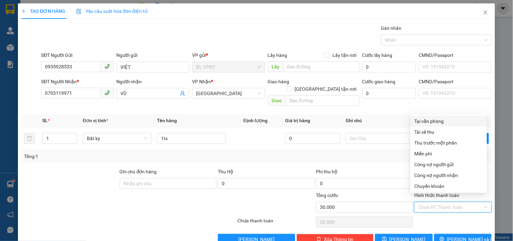
click at [440, 124] on div "Tại văn phòng" at bounding box center [449, 120] width 68 height 7
type input "0"
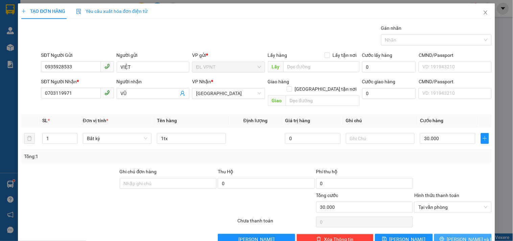
click at [440, 234] on button "Lưu và In" at bounding box center [463, 239] width 58 height 11
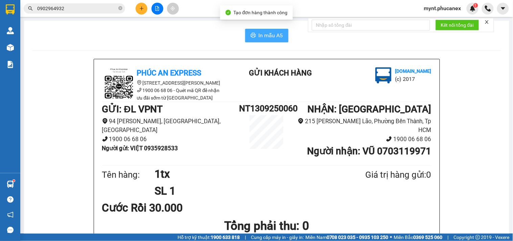
click at [251, 31] on button "In mẫu A5" at bounding box center [266, 36] width 43 height 14
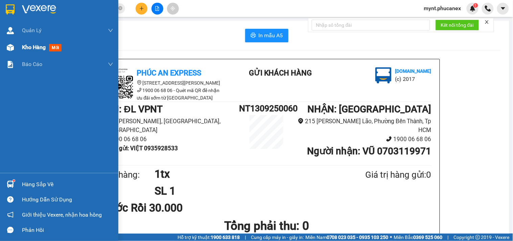
click at [7, 49] on img at bounding box center [10, 47] width 7 height 7
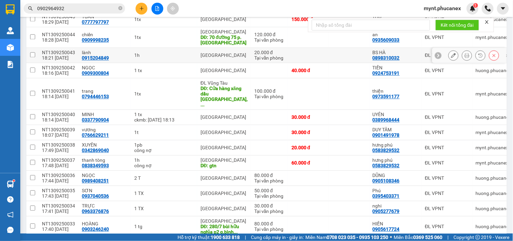
scroll to position [2, 0]
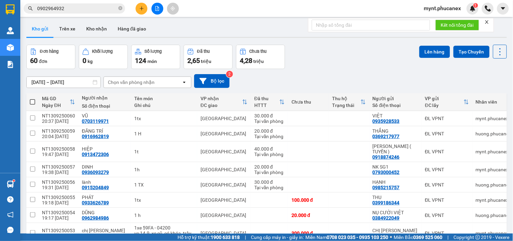
click at [33, 103] on span at bounding box center [32, 101] width 5 height 5
click at [32, 98] on input "checkbox" at bounding box center [32, 98] width 0 height 0
checkbox input "true"
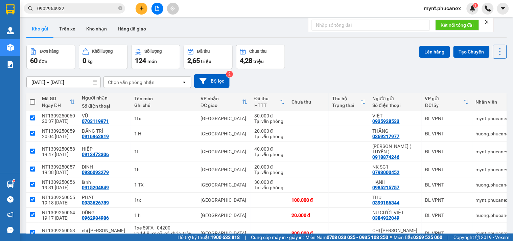
checkbox input "true"
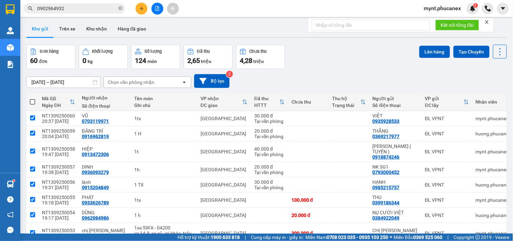
checkbox input "true"
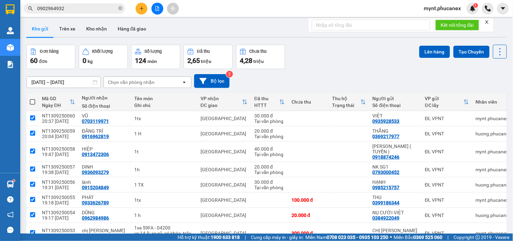
checkbox input "true"
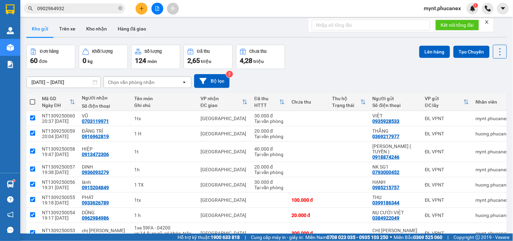
checkbox input "true"
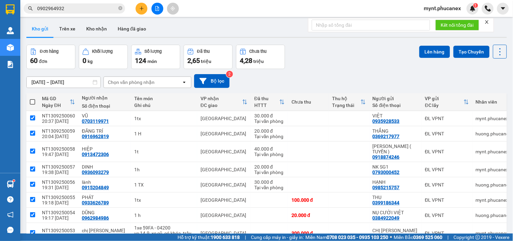
checkbox input "true"
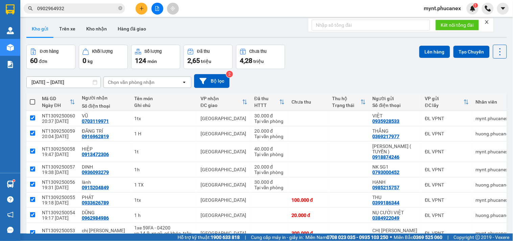
checkbox input "true"
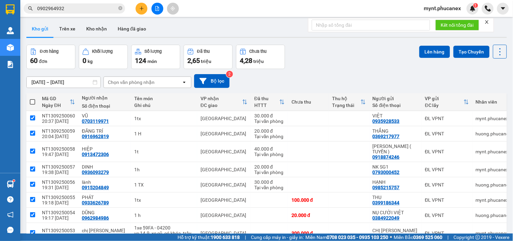
checkbox input "true"
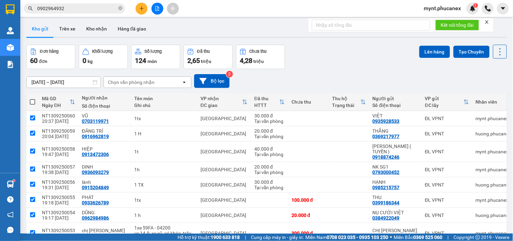
checkbox input "true"
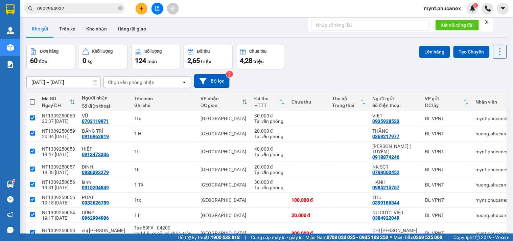
checkbox input "true"
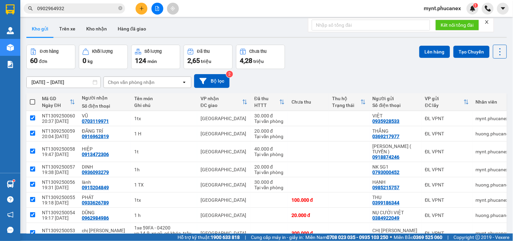
checkbox input "true"
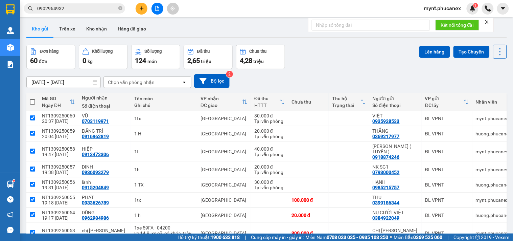
checkbox input "true"
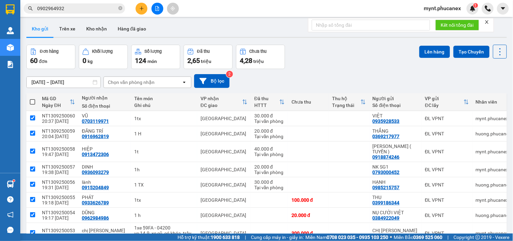
checkbox input "true"
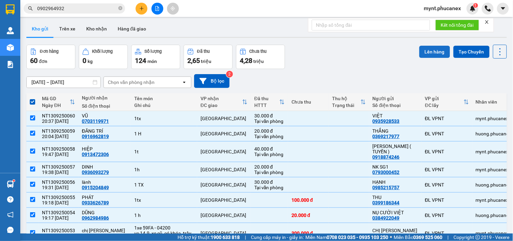
click at [421, 48] on button "Lên hàng" at bounding box center [434, 52] width 31 height 12
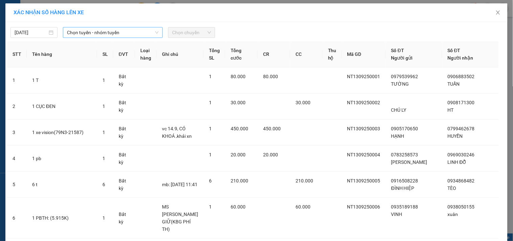
click at [99, 33] on span "Chọn tuyến - nhóm tuyến" at bounding box center [113, 32] width 92 height 10
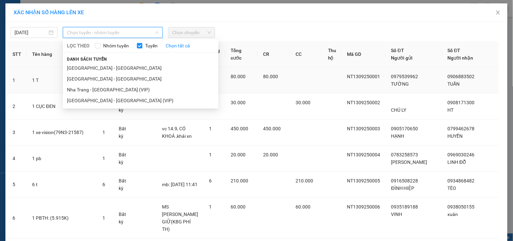
click at [88, 89] on li "Nha Trang - [GEOGRAPHIC_DATA] (VIP)" at bounding box center [141, 89] width 156 height 11
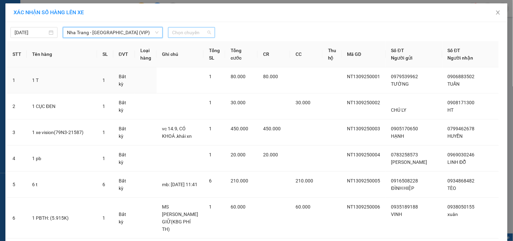
click at [208, 35] on div "Chọn chuyến" at bounding box center [191, 32] width 47 height 11
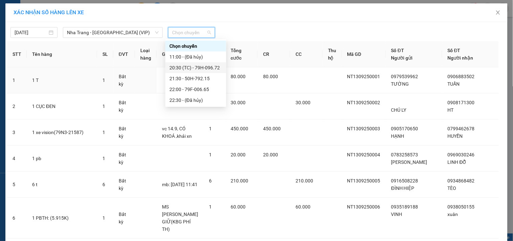
click at [182, 68] on div "20:30 (TC) - 79H-096.72" at bounding box center [195, 67] width 53 height 7
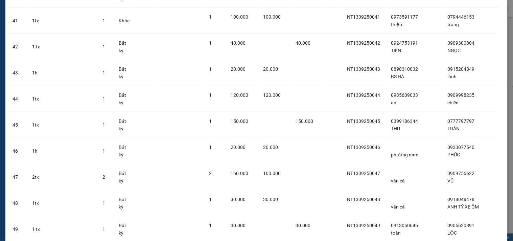
scroll to position [1466, 0]
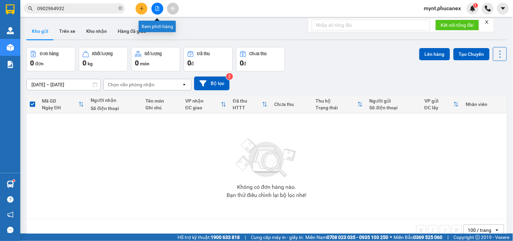
click at [156, 7] on icon "file-add" at bounding box center [158, 8] width 4 height 5
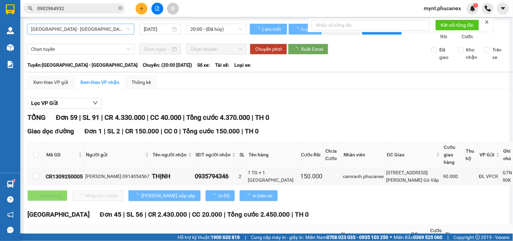
click at [77, 33] on span "Nha Trang - Sài Gòn" at bounding box center [80, 29] width 99 height 10
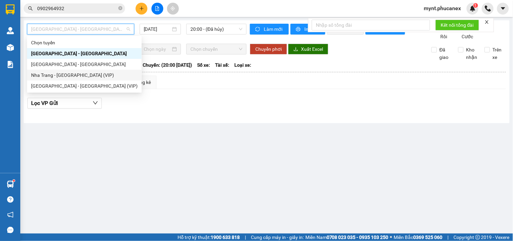
click at [75, 73] on div "Nha Trang - [GEOGRAPHIC_DATA] (VIP)" at bounding box center [84, 74] width 107 height 7
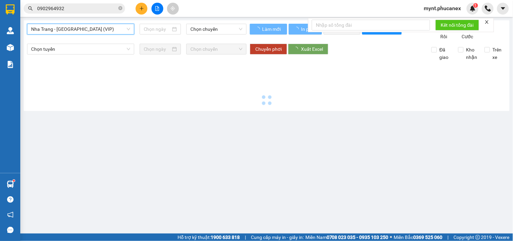
type input "[DATE]"
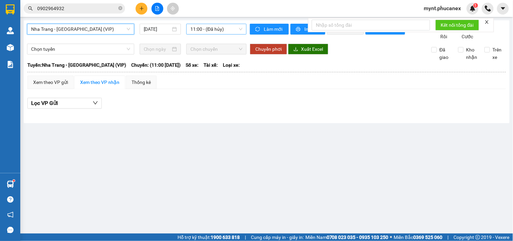
click at [199, 34] on span "11:00 - (Đã hủy)" at bounding box center [216, 29] width 52 height 10
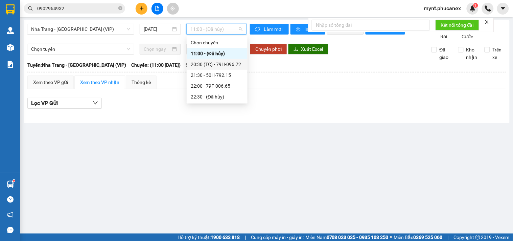
click at [190, 59] on div "20:30 (TC) - 79H-096.72" at bounding box center [217, 64] width 61 height 11
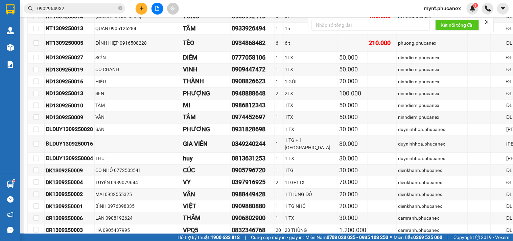
scroll to position [263, 0]
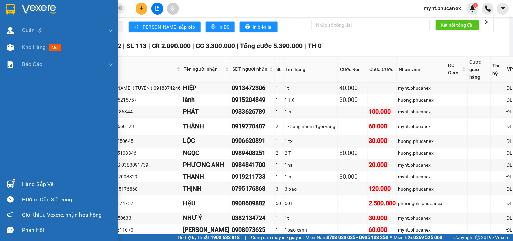
click at [0, 126] on div "Quản Lý Quản lý khách hàng Quản lý khách hàng mới Kho hàng mới Báo cáo Báo cáo …" at bounding box center [59, 97] width 118 height 151
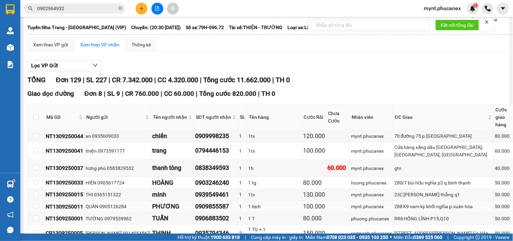
scroll to position [0, 0]
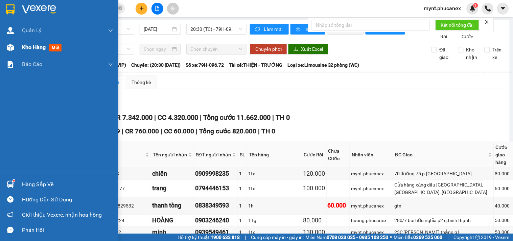
click at [14, 48] on div at bounding box center [10, 48] width 12 height 12
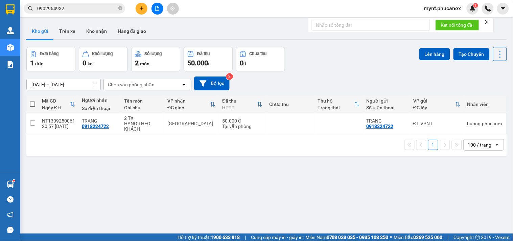
click at [32, 103] on span at bounding box center [32, 103] width 5 height 5
click at [32, 101] on input "checkbox" at bounding box center [32, 101] width 0 height 0
checkbox input "true"
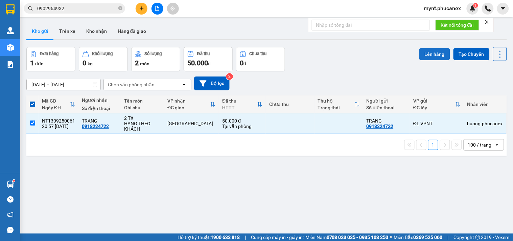
click at [425, 53] on button "Lên hàng" at bounding box center [434, 54] width 31 height 12
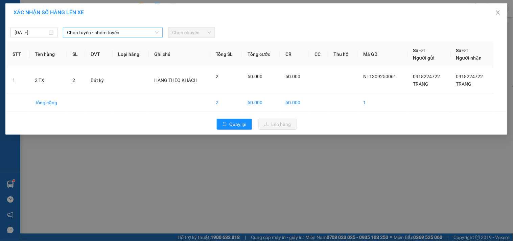
click at [133, 34] on span "Chọn tuyến - nhóm tuyến" at bounding box center [113, 32] width 92 height 10
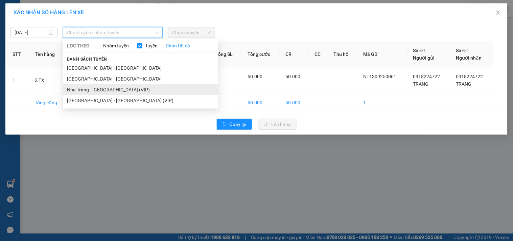
click at [82, 88] on li "Nha Trang - [GEOGRAPHIC_DATA] (VIP)" at bounding box center [141, 89] width 156 height 11
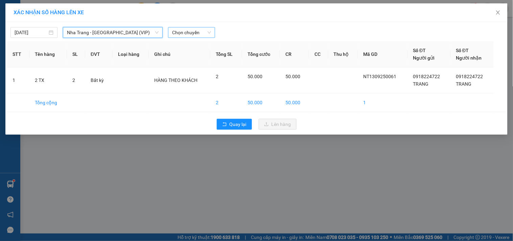
click at [196, 29] on span "Chọn chuyến" at bounding box center [191, 32] width 39 height 10
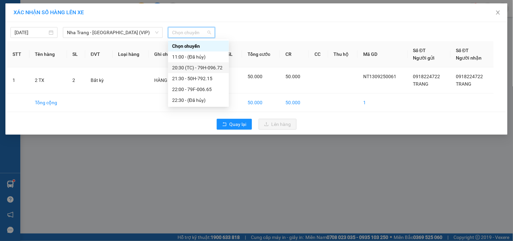
click at [178, 67] on div "20:30 (TC) - 79H-096.72" at bounding box center [198, 67] width 53 height 7
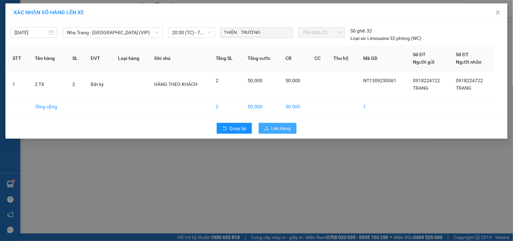
click at [288, 127] on span "Lên hàng" at bounding box center [282, 127] width 20 height 7
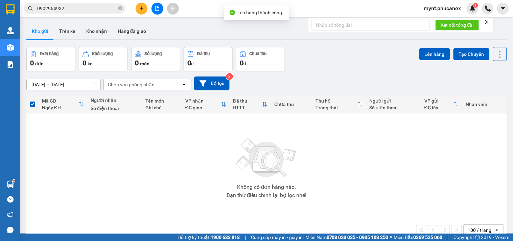
click at [155, 7] on icon "file-add" at bounding box center [157, 8] width 5 height 5
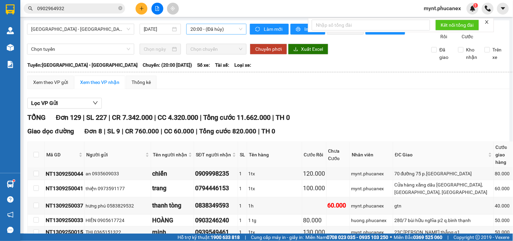
click at [195, 27] on span "20:00 - (Đã hủy)" at bounding box center [216, 29] width 52 height 10
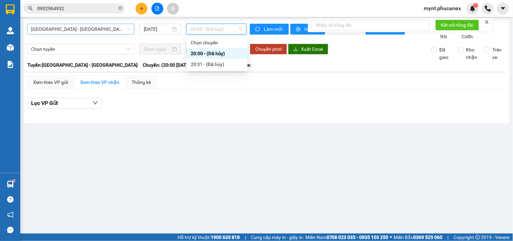
click at [63, 26] on span "Nha Trang - Sài Gòn" at bounding box center [80, 29] width 99 height 10
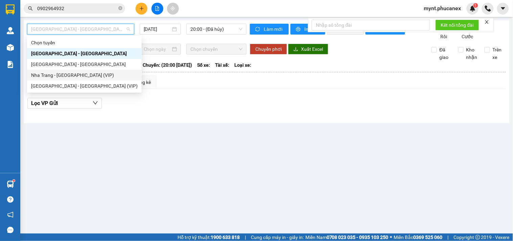
click at [63, 76] on div "Nha Trang - [GEOGRAPHIC_DATA] (VIP)" at bounding box center [84, 74] width 107 height 7
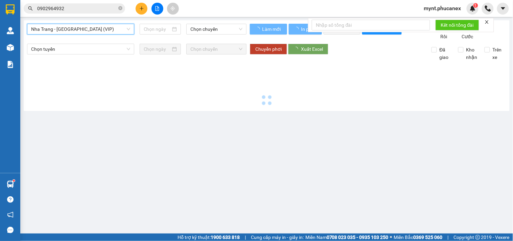
type input "[DATE]"
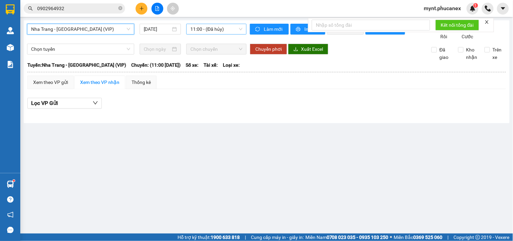
click at [227, 28] on span "11:00 - (Đã hủy)" at bounding box center [216, 29] width 52 height 10
click at [133, 150] on main "Nha Trang - Sài Gòn (VIP) 13/09/2025 11:00 - (Đã hủy) Làm mới In phơi In đơn ch…" at bounding box center [256, 116] width 513 height 233
click at [231, 33] on span "11:00 - (Đã hủy)" at bounding box center [216, 29] width 52 height 10
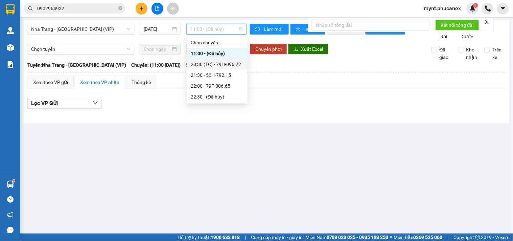
click at [198, 63] on div "20:30 (TC) - 79H-096.72" at bounding box center [217, 64] width 53 height 7
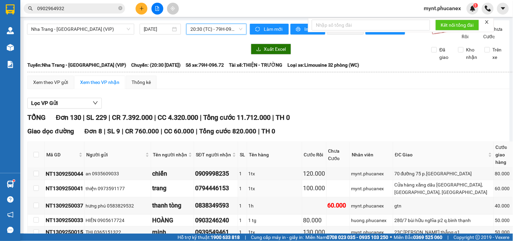
scroll to position [188, 0]
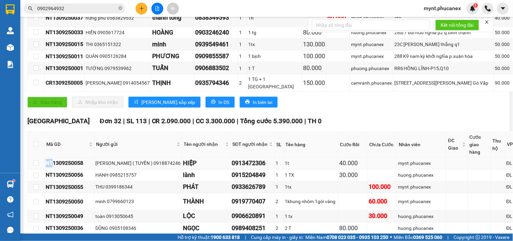
drag, startPoint x: 44, startPoint y: 155, endPoint x: 52, endPoint y: 154, distance: 7.4
click at [52, 158] on td "NT1309250058" at bounding box center [70, 164] width 50 height 12
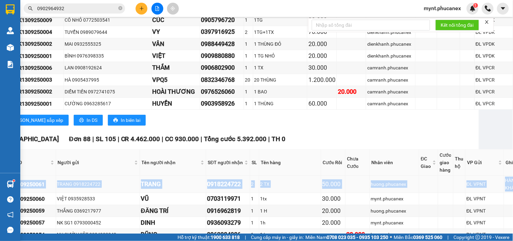
scroll to position [639, 32]
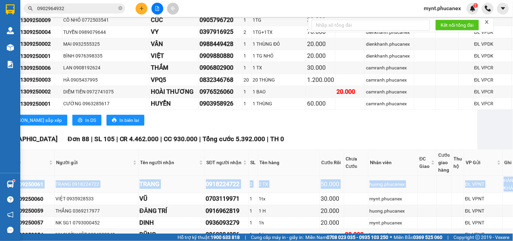
drag, startPoint x: 38, startPoint y: 171, endPoint x: 491, endPoint y: 177, distance: 452.6
click at [491, 177] on tr "NT1309250061 TRANG 0918224722 TRANG 0918224722 2 2 TX 50.000 huong.phucanex ĐL …" at bounding box center [269, 184] width 546 height 17
copy tr "NT1309250061 TRANG 0918224722 TRANG 0918224722 2 2 TX 50.000 huong.phucanex ĐL …"
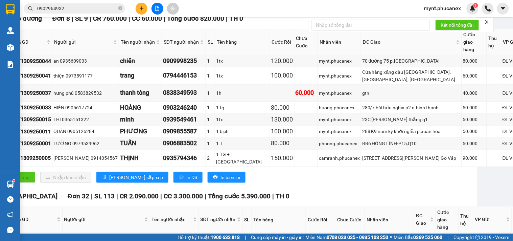
scroll to position [0, 32]
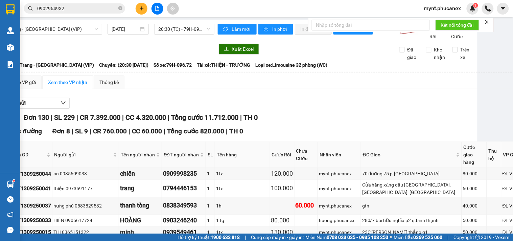
click at [259, 109] on div "Lọc VP Gửi" at bounding box center [268, 103] width 546 height 11
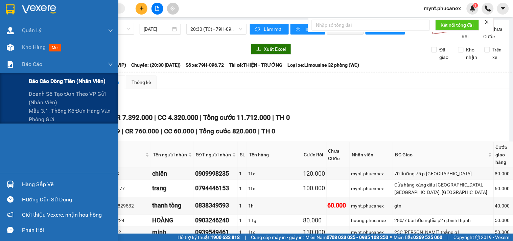
click at [49, 84] on span "Báo cáo dòng tiền (nhân viên)" at bounding box center [67, 81] width 77 height 8
